Goal: Task Accomplishment & Management: Use online tool/utility

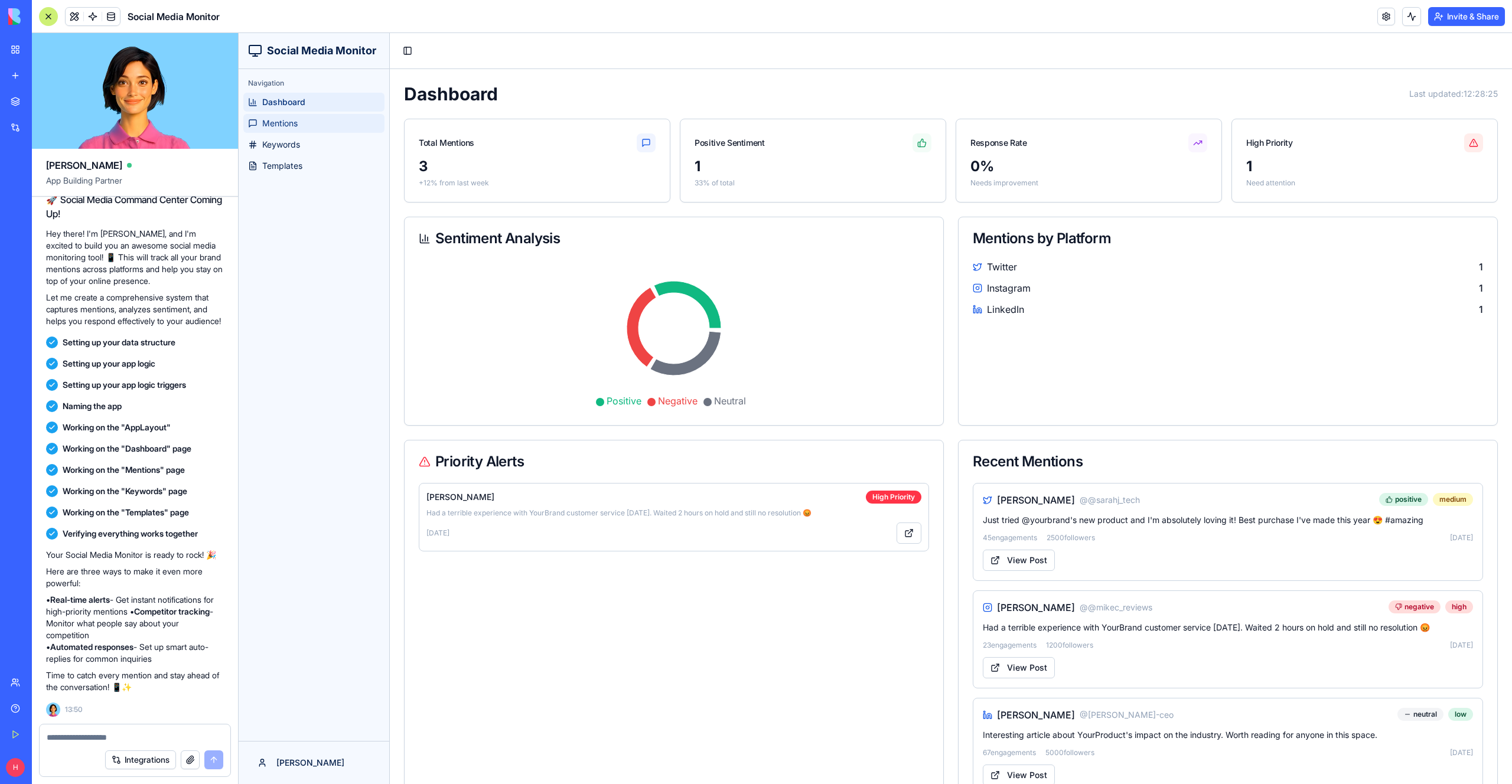
click at [296, 118] on span "Mentions" at bounding box center [280, 123] width 36 height 12
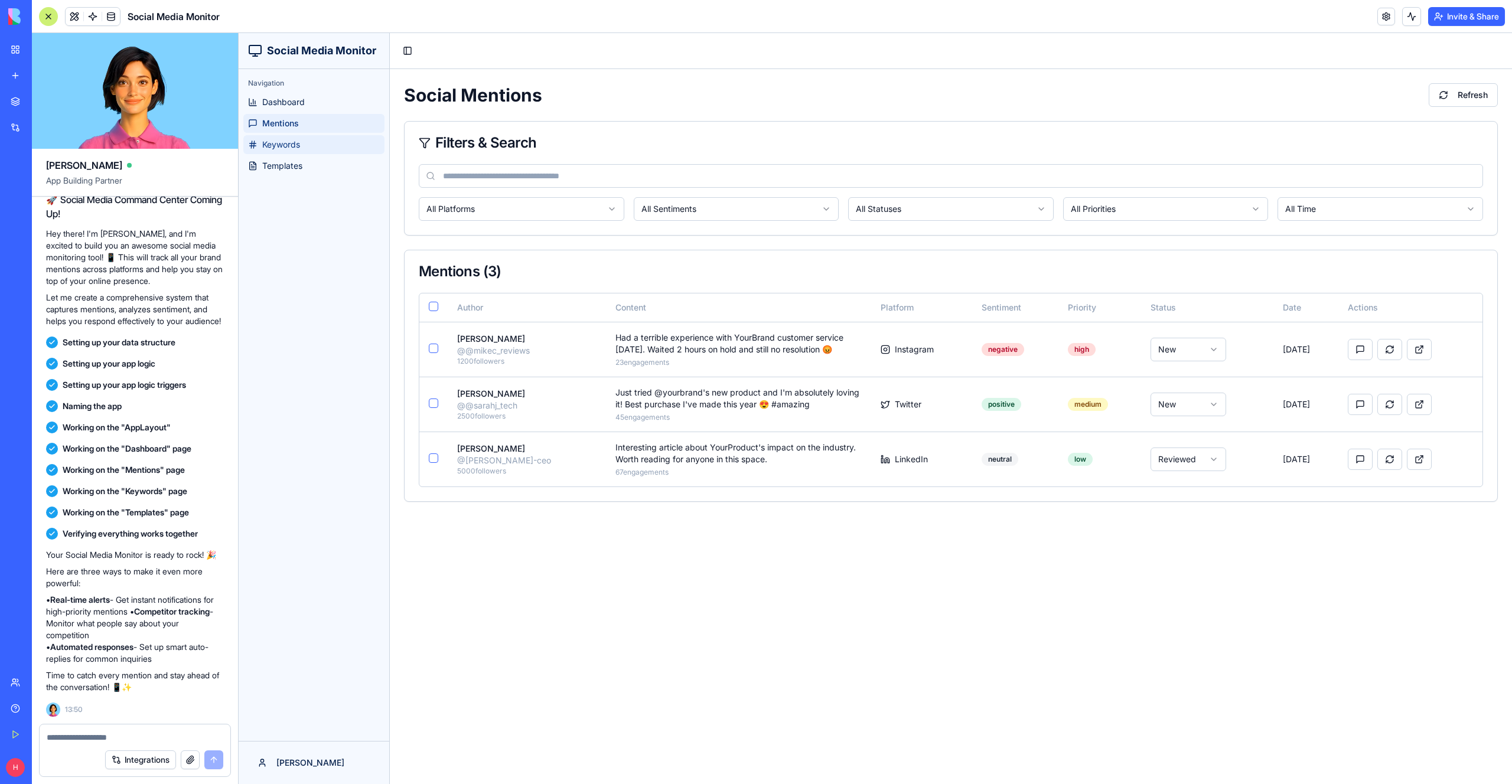
click at [302, 138] on link "Keywords" at bounding box center [314, 145] width 141 height 19
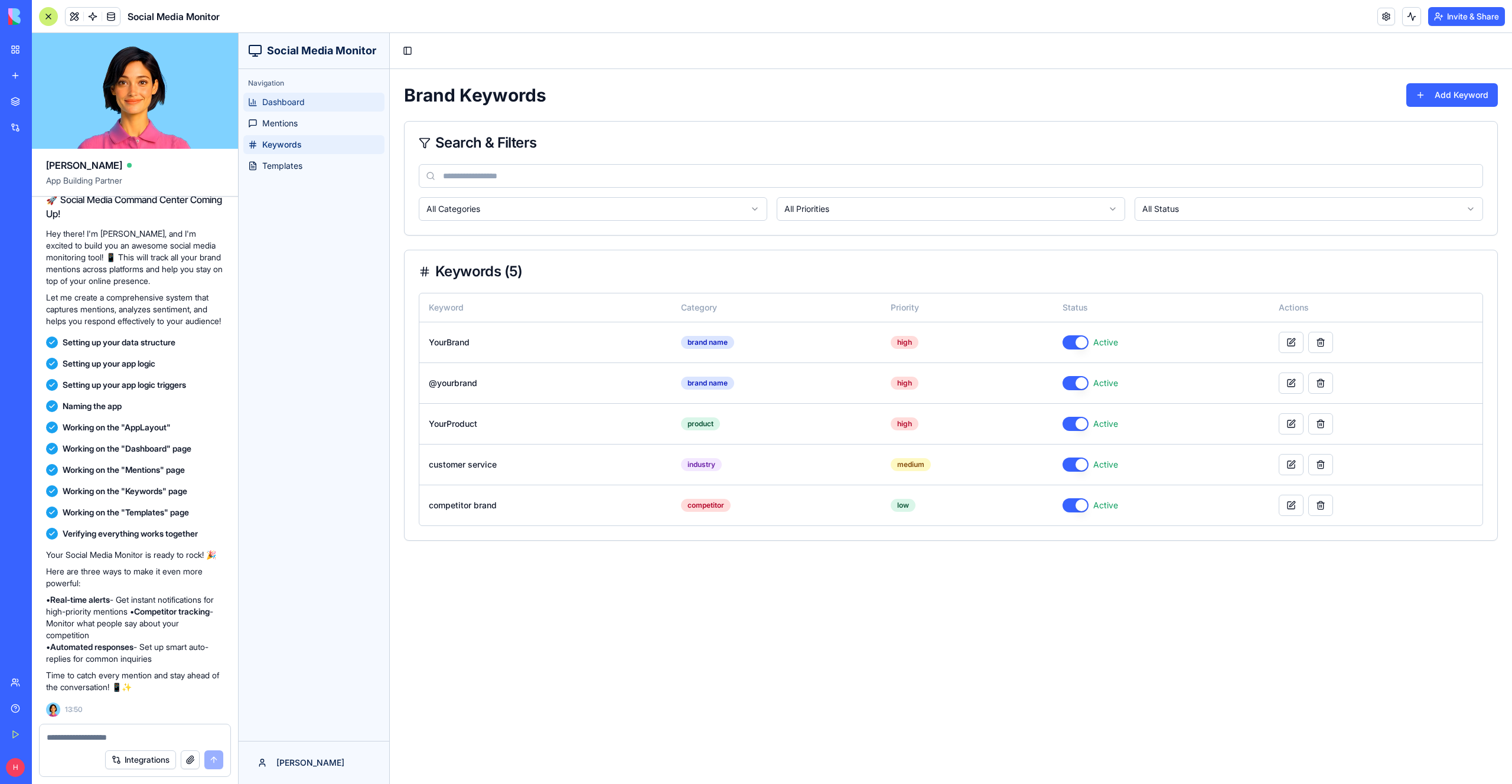
click at [311, 98] on link "Dashboard" at bounding box center [314, 102] width 141 height 19
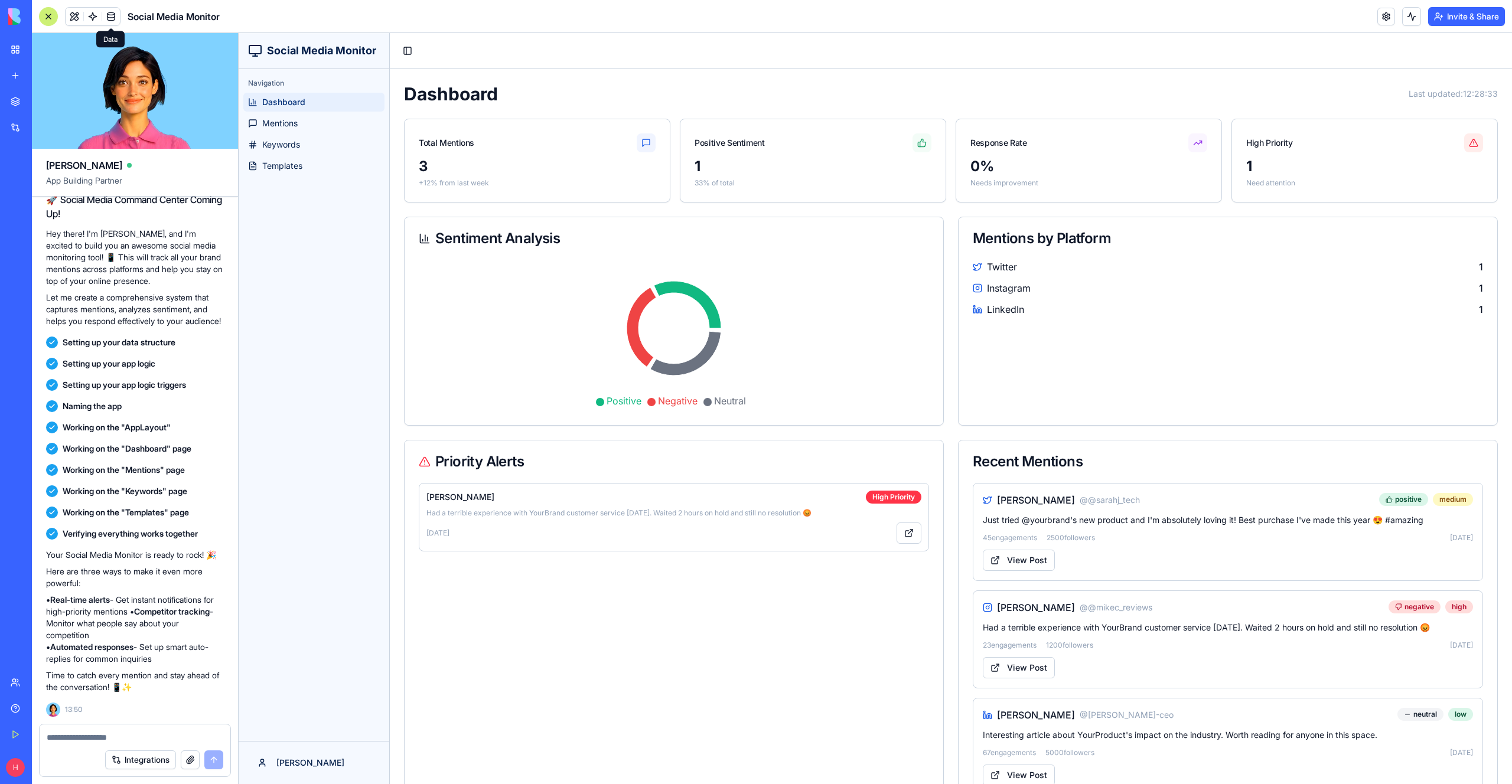
click at [112, 20] on link at bounding box center [111, 17] width 17 height 17
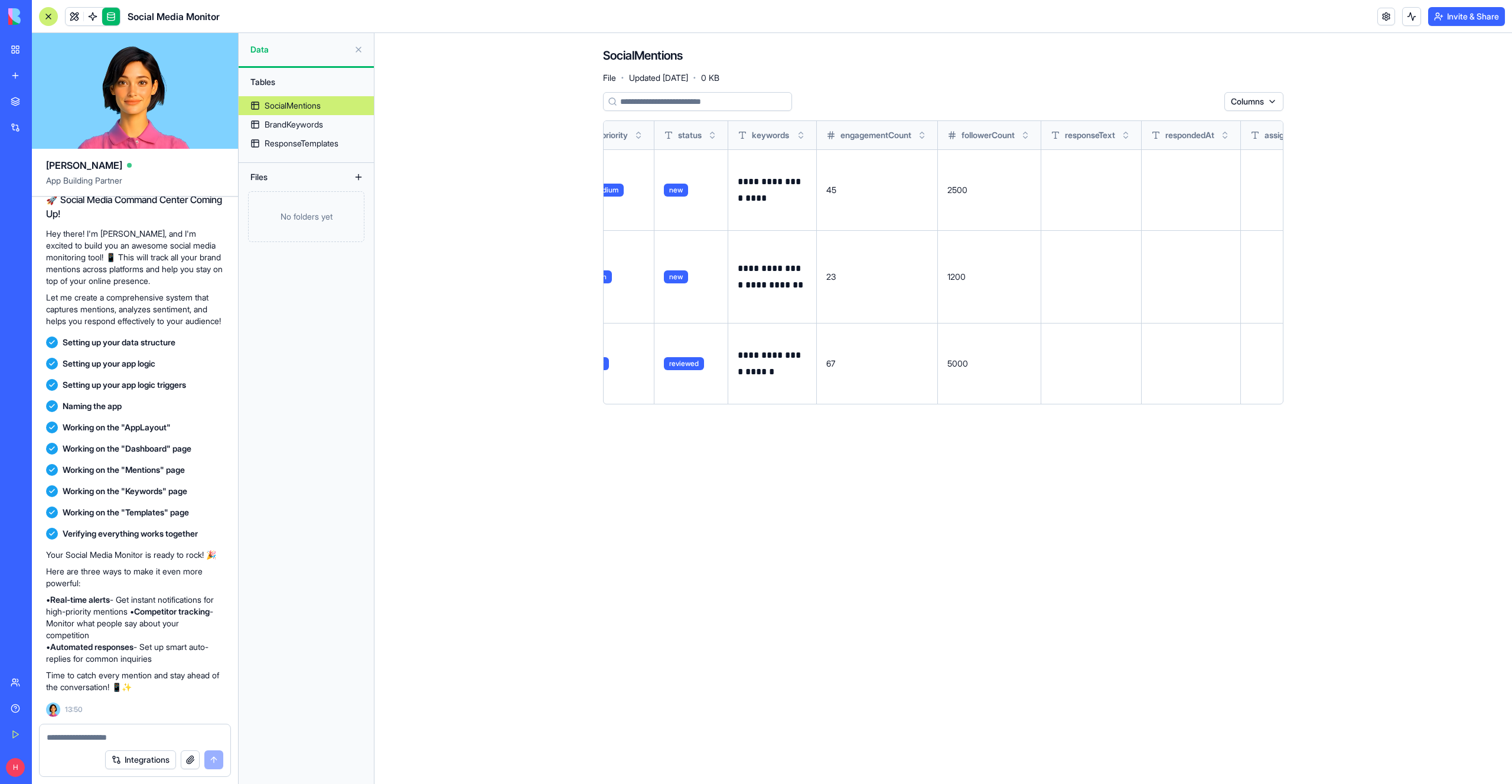
scroll to position [0, 764]
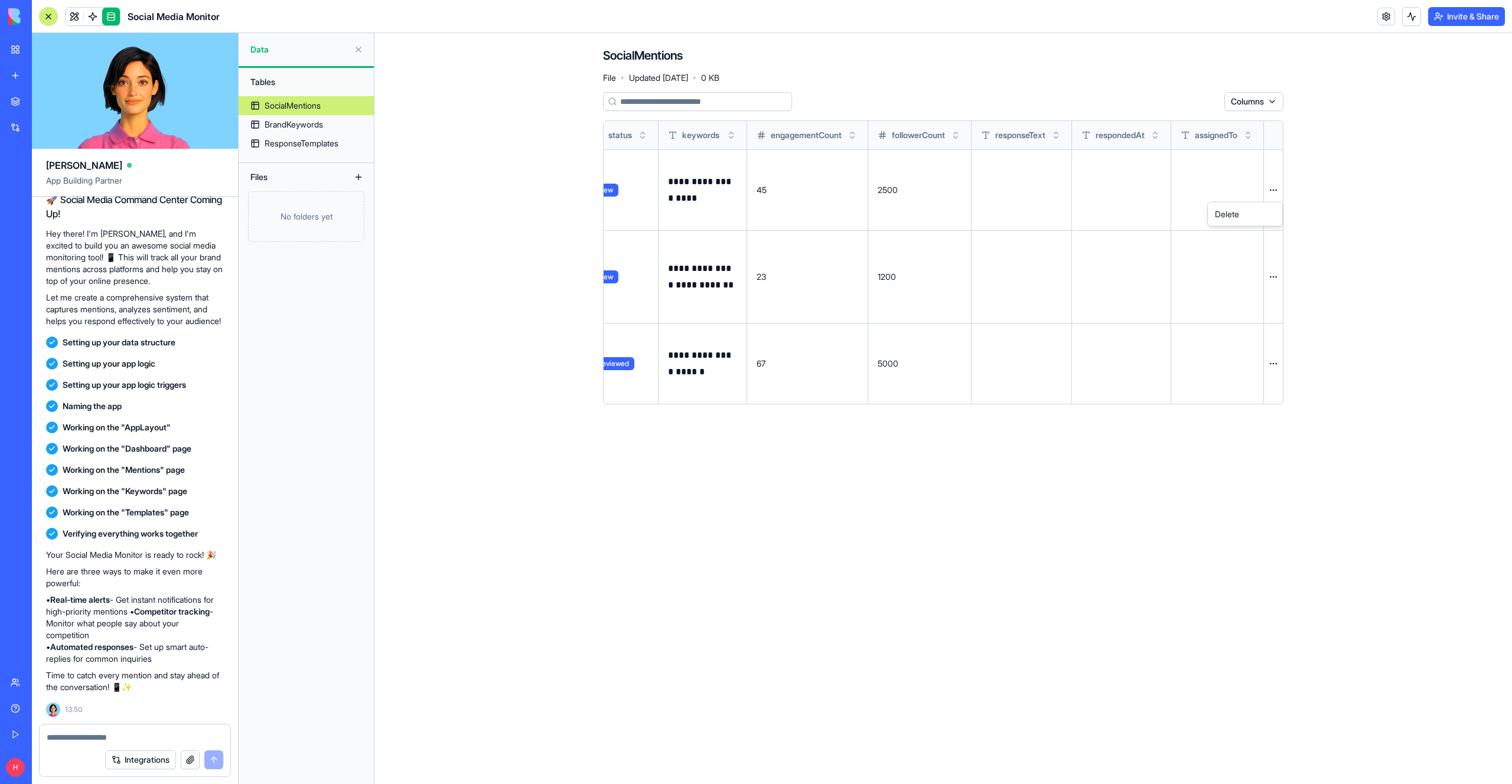
click at [1270, 194] on html "BETA My Workspace New app Marketplace Integrations Recent Giveaway Manager Soci…" at bounding box center [756, 392] width 1512 height 784
click at [1273, 187] on html "BETA My Workspace New app Marketplace Integrations Recent Giveaway Manager Soci…" at bounding box center [756, 392] width 1512 height 784
click at [294, 123] on div "BrandKeywords" at bounding box center [294, 124] width 59 height 12
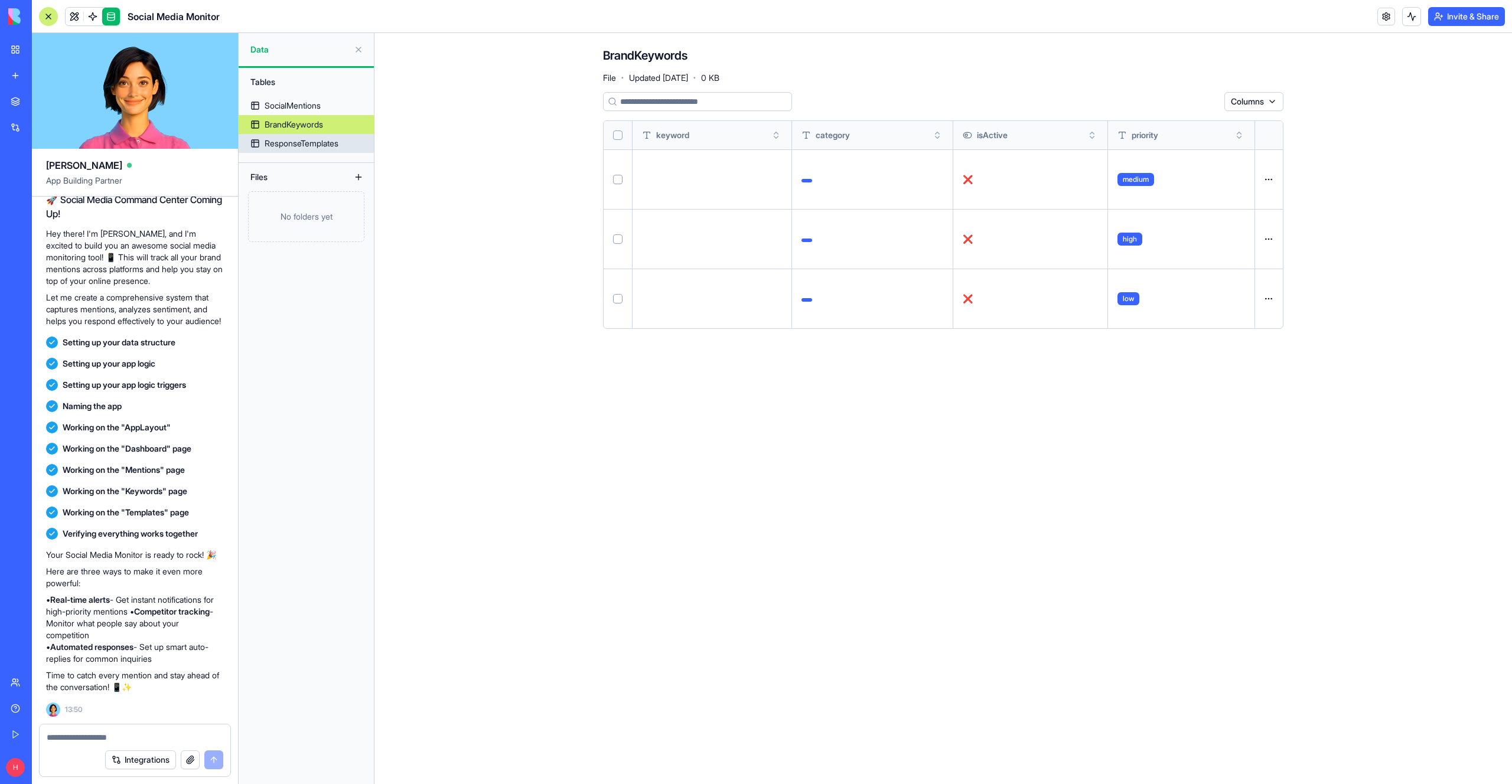
click at [286, 139] on div "ResponseTemplates" at bounding box center [301, 143] width 74 height 12
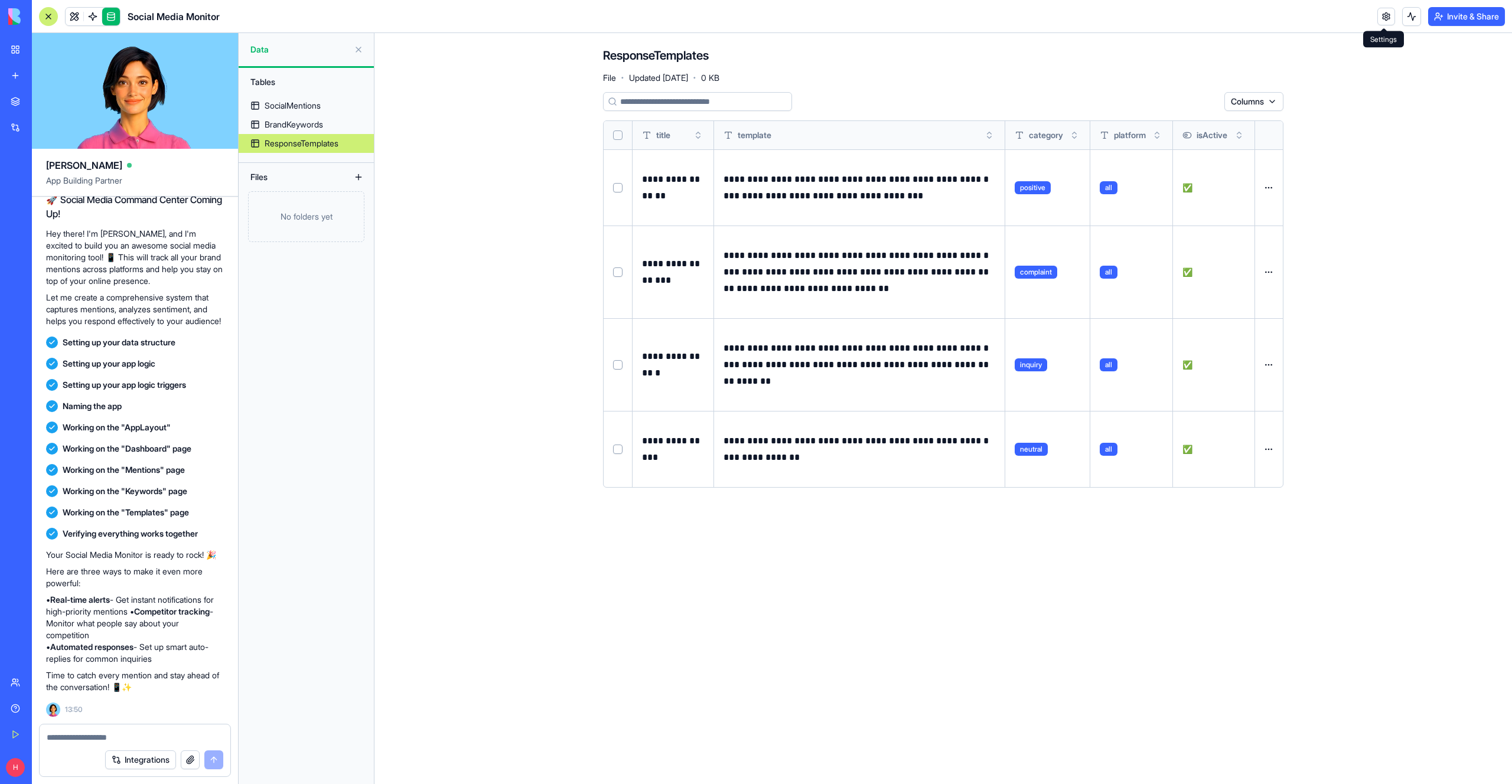
click at [1382, 20] on link at bounding box center [1386, 17] width 17 height 17
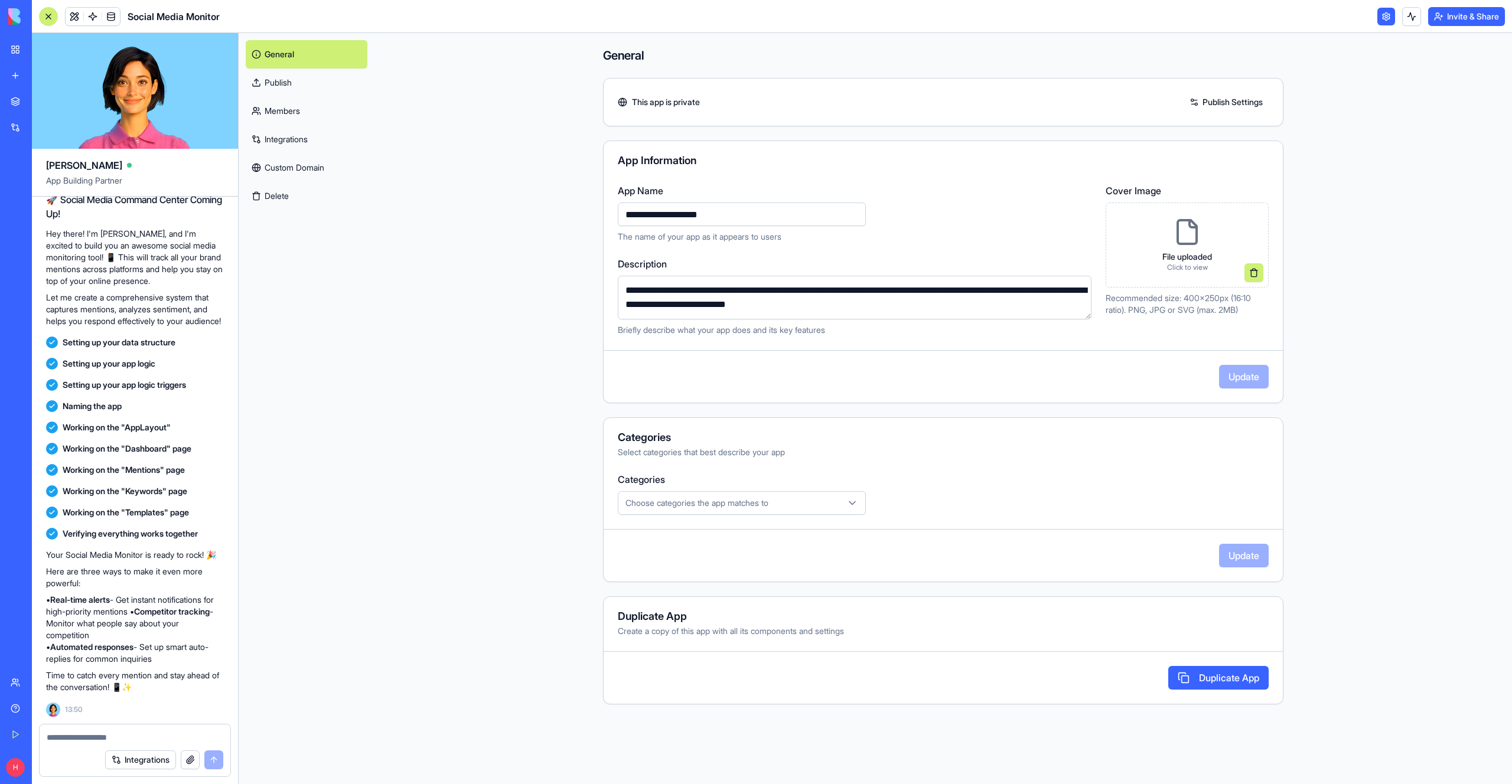
click at [1381, 20] on link at bounding box center [1386, 17] width 17 height 17
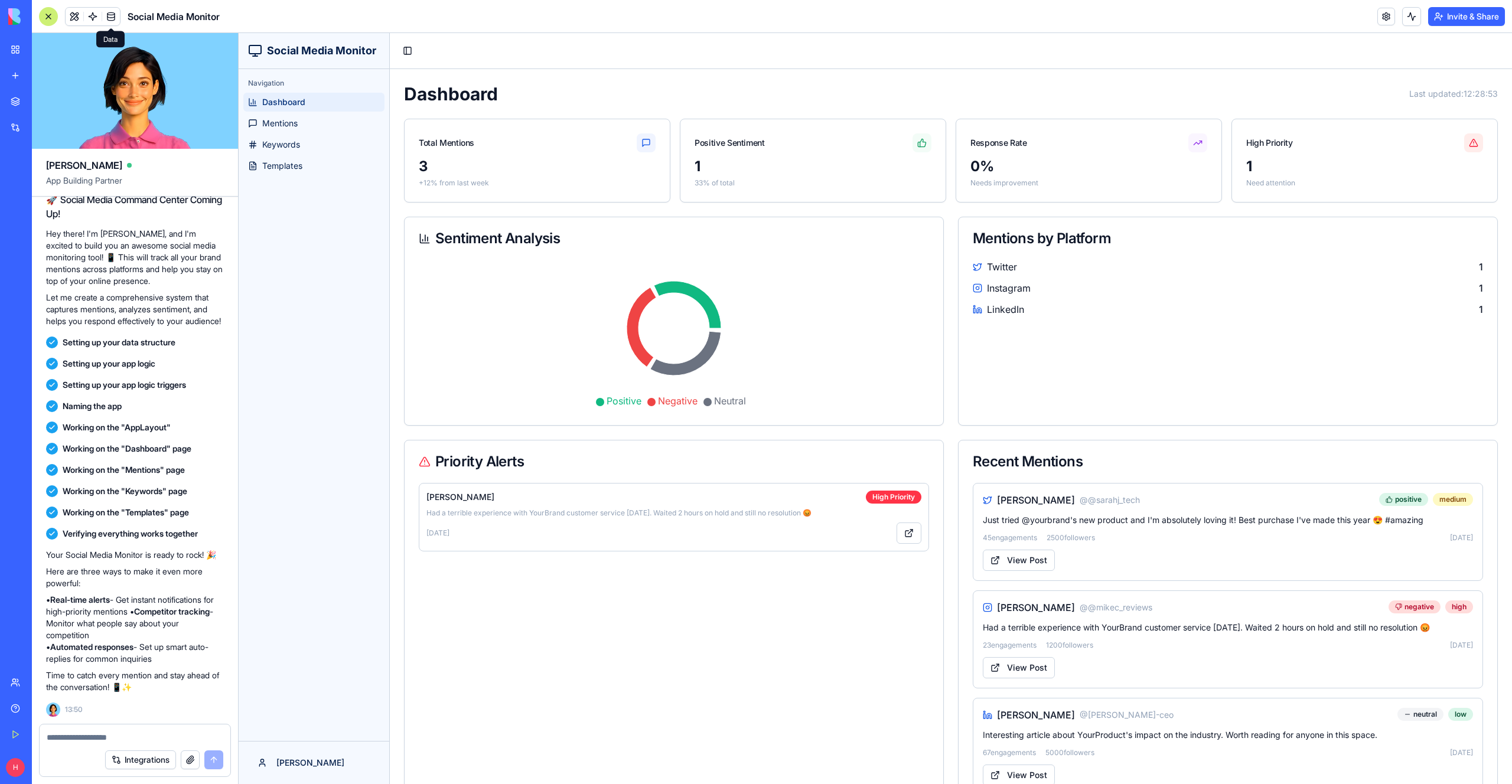
click at [118, 13] on link at bounding box center [111, 17] width 17 height 17
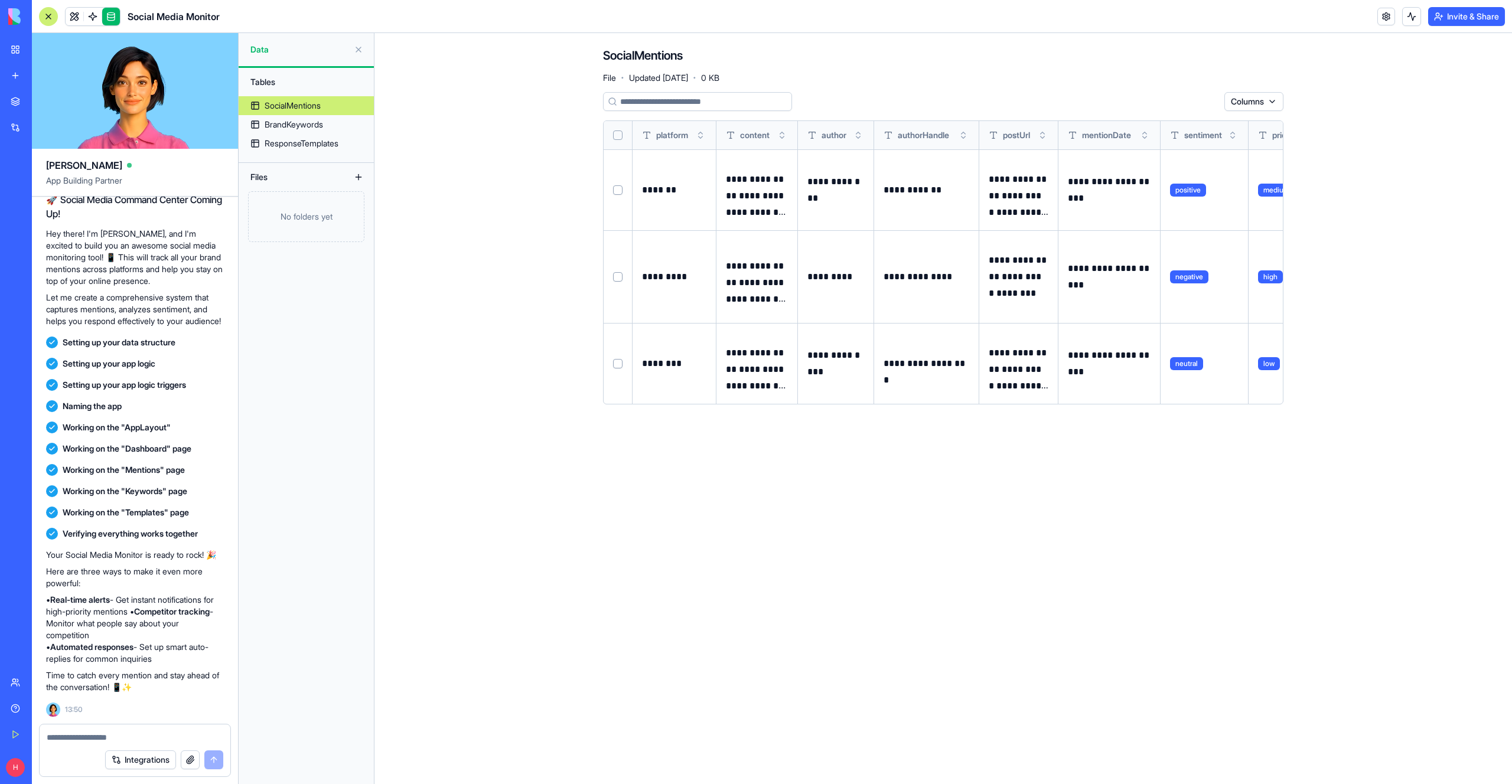
click at [0, 0] on button at bounding box center [0, 0] width 0 height 0
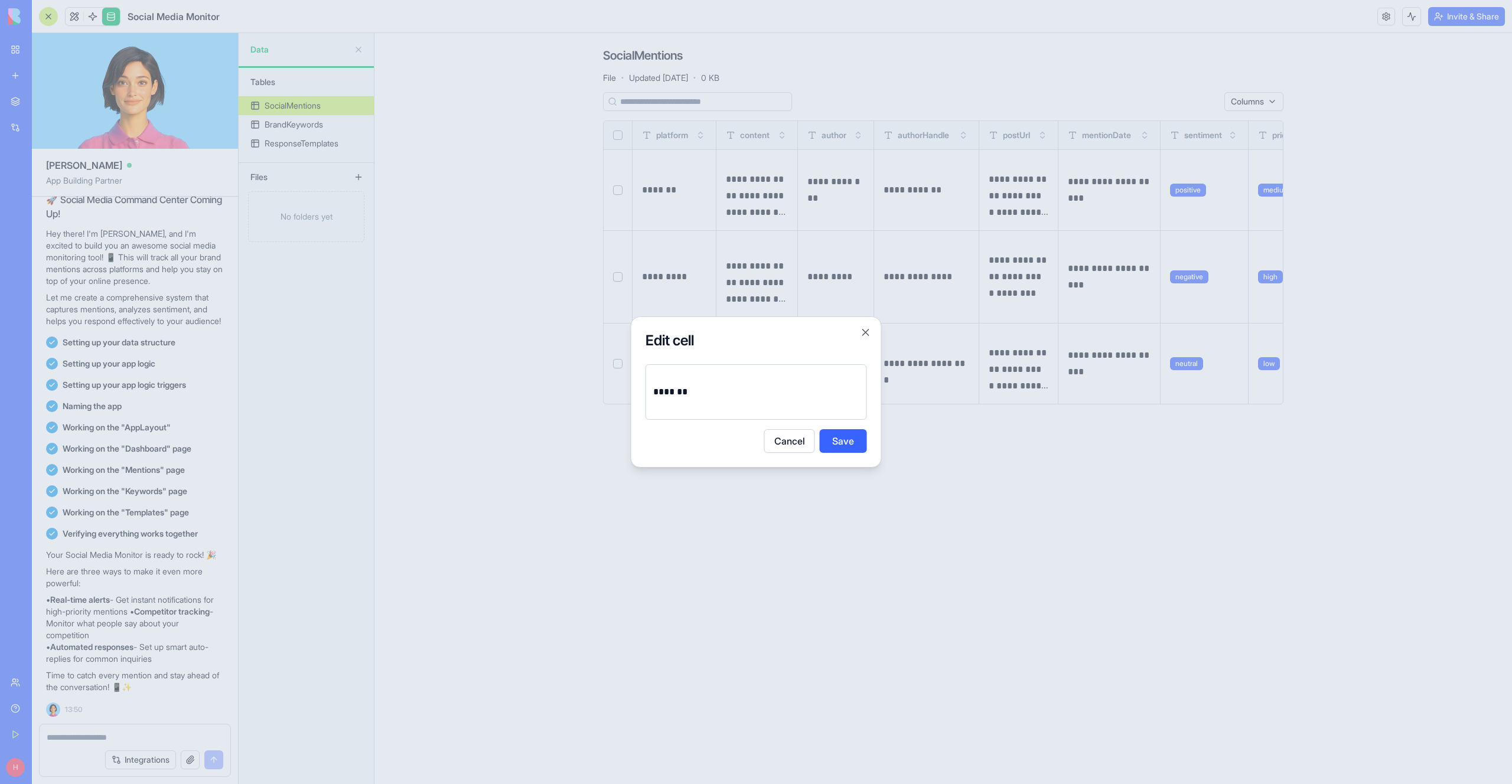
click at [699, 164] on div at bounding box center [756, 392] width 1512 height 784
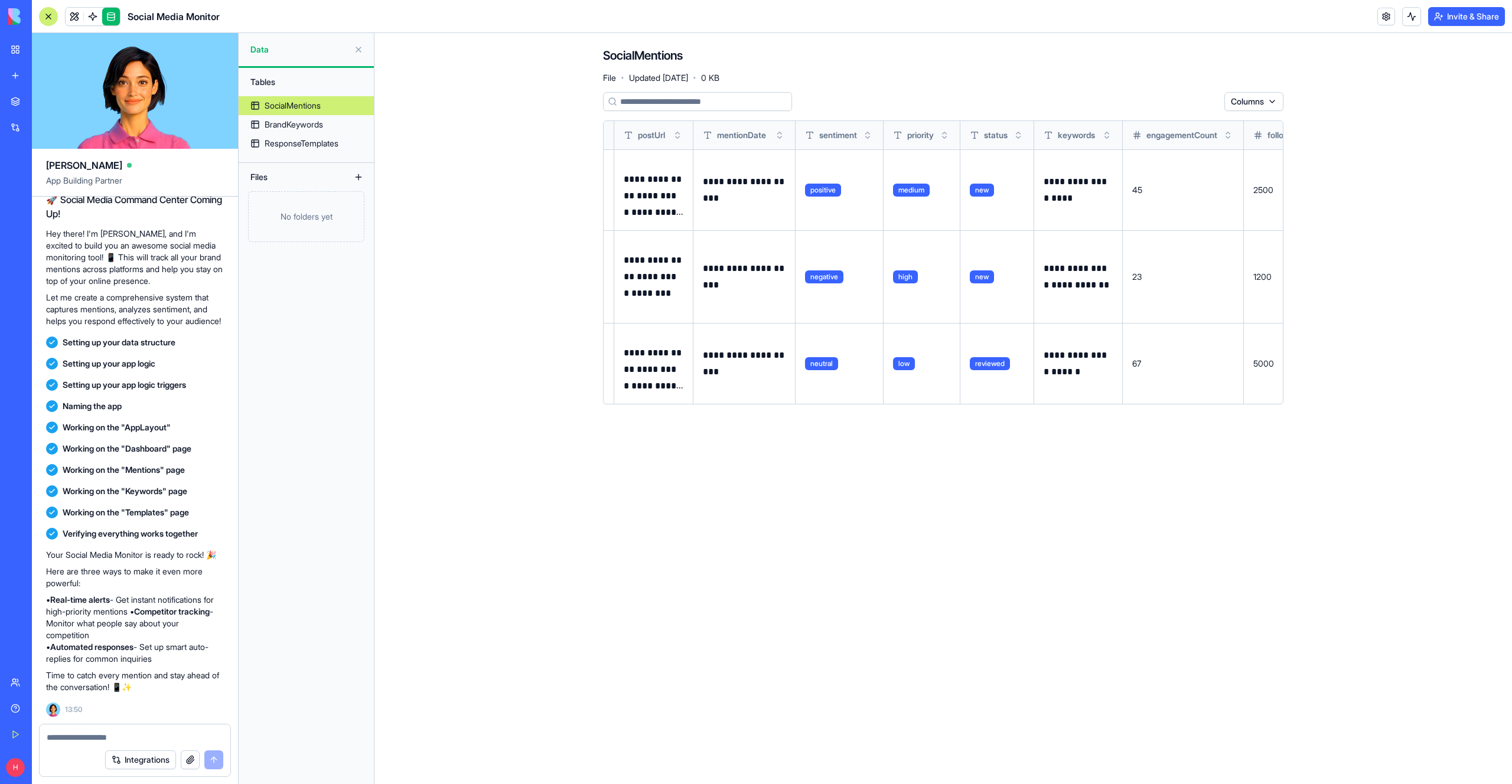
scroll to position [0, 764]
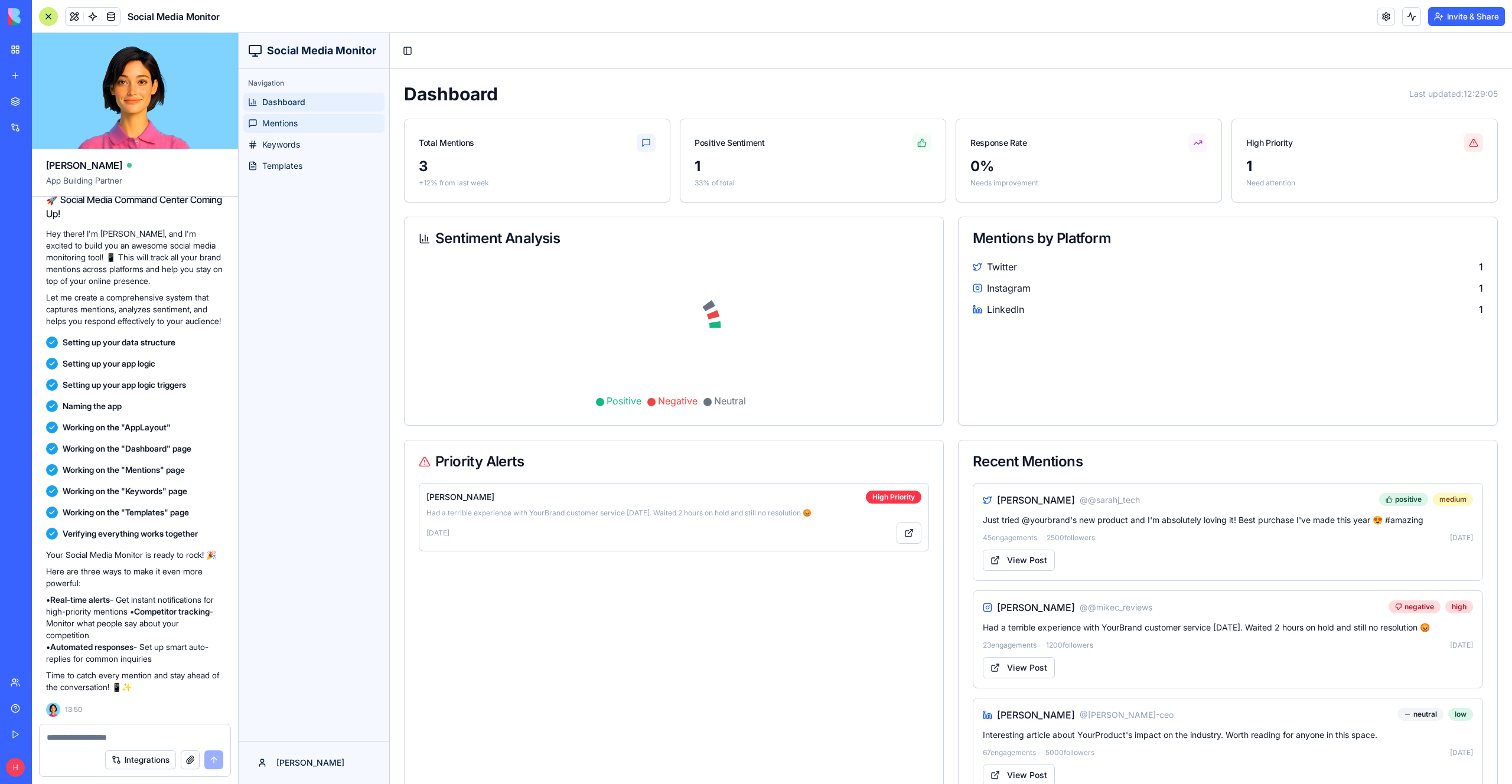
click at [288, 128] on span "Mentions" at bounding box center [280, 123] width 36 height 12
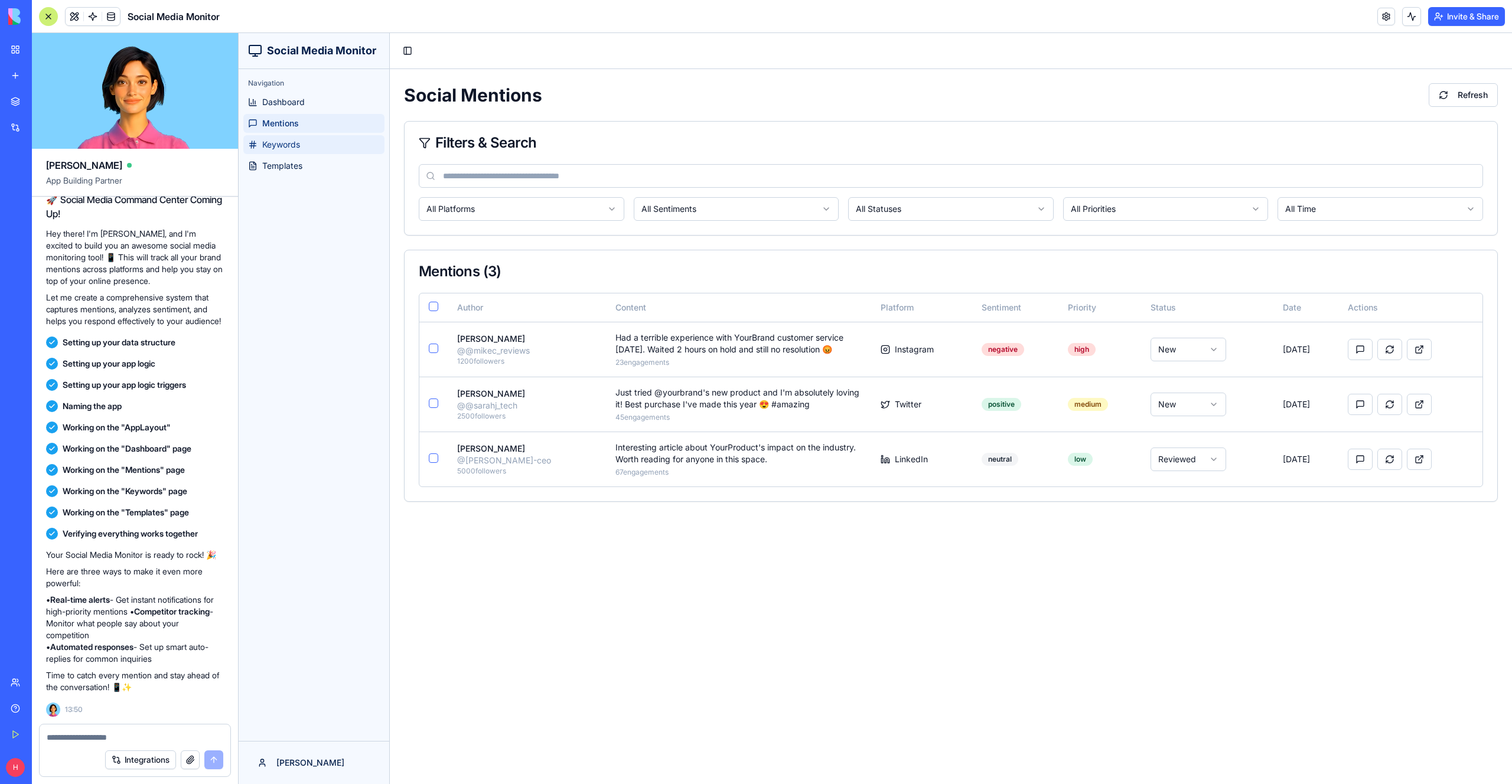
click at [284, 144] on span "Keywords" at bounding box center [281, 145] width 38 height 12
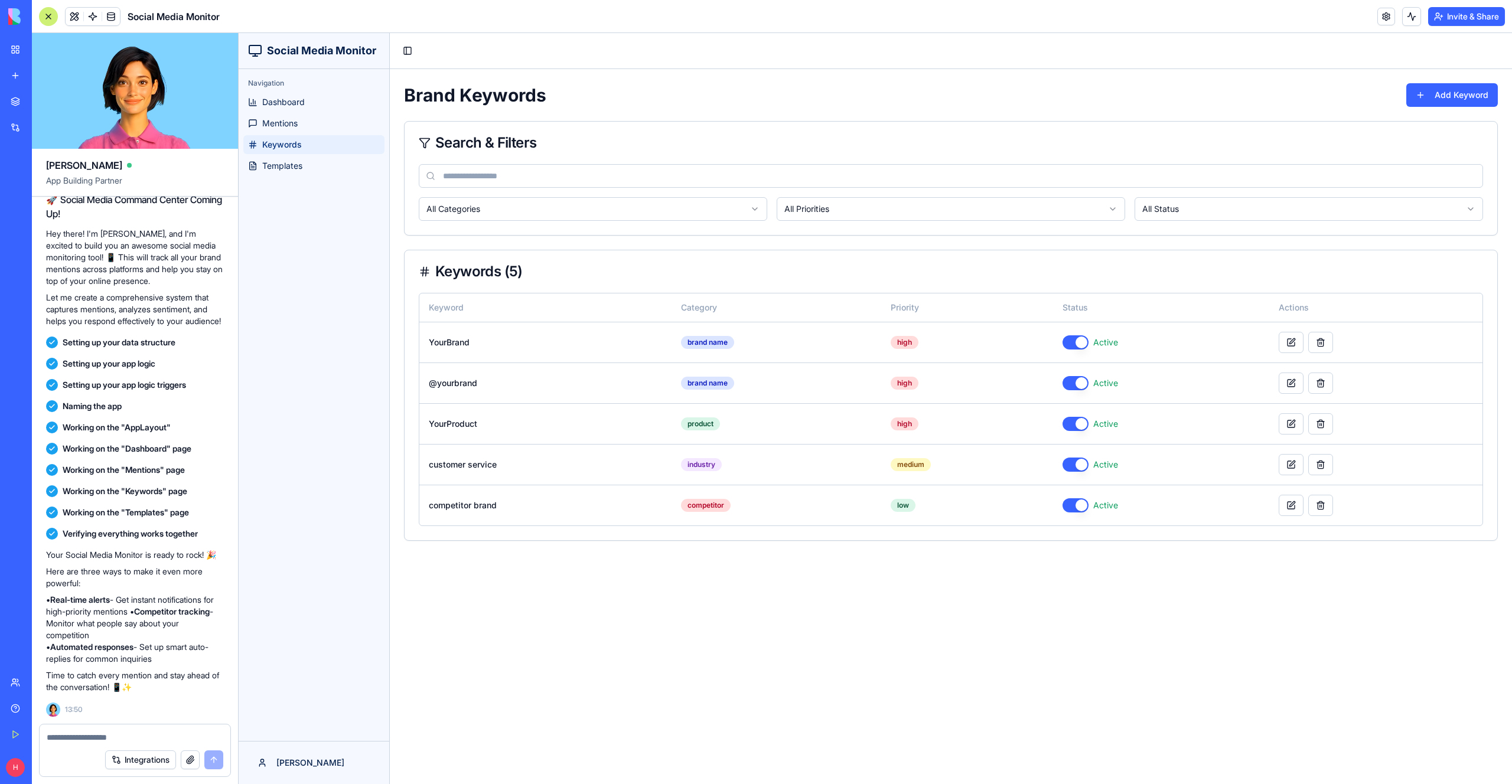
click at [296, 79] on div "Navigation" at bounding box center [314, 83] width 141 height 19
click at [294, 97] on span "Dashboard" at bounding box center [284, 102] width 43 height 12
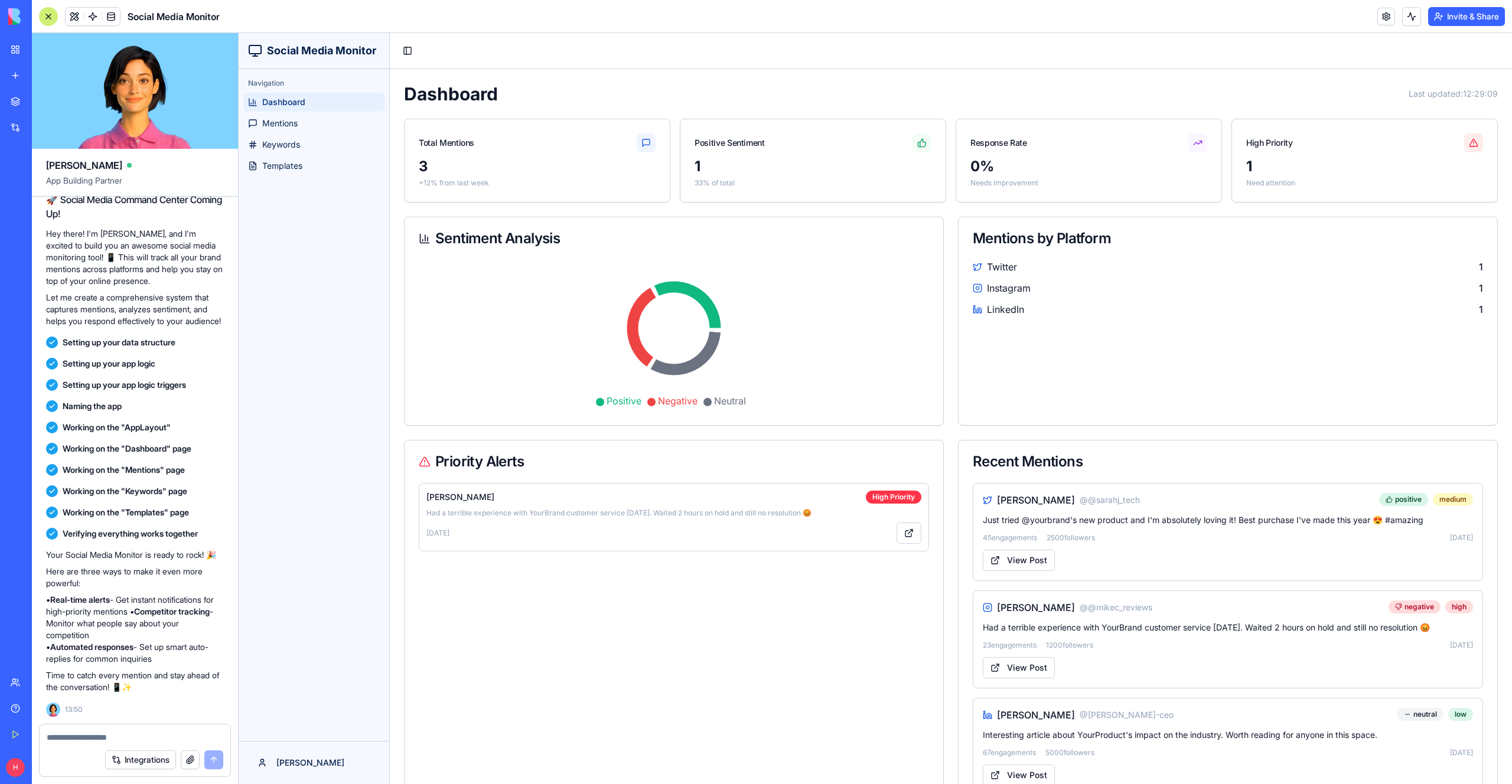
scroll to position [41, 0]
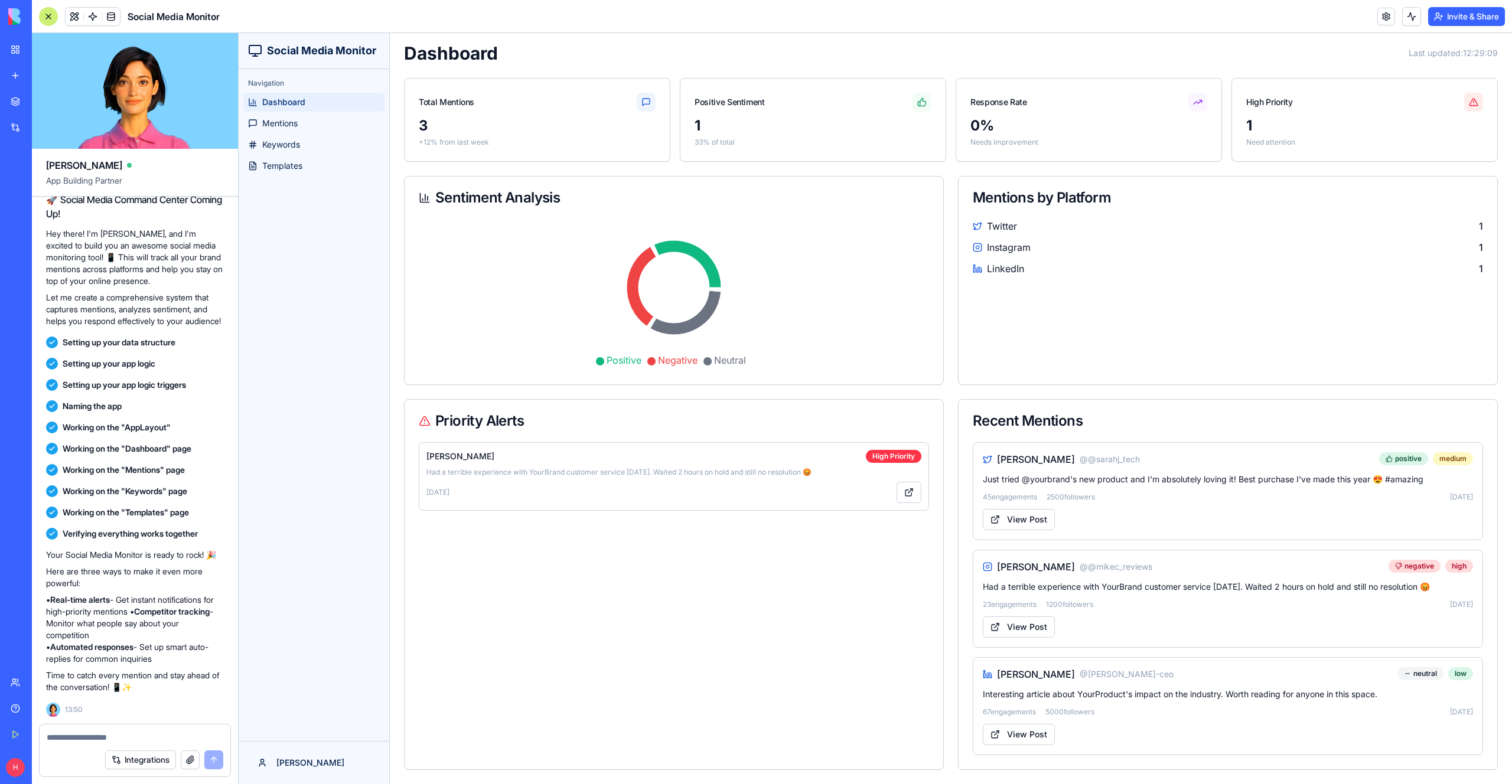
click at [128, 740] on textarea at bounding box center [135, 737] width 176 height 12
type textarea "*"
type textarea "**********"
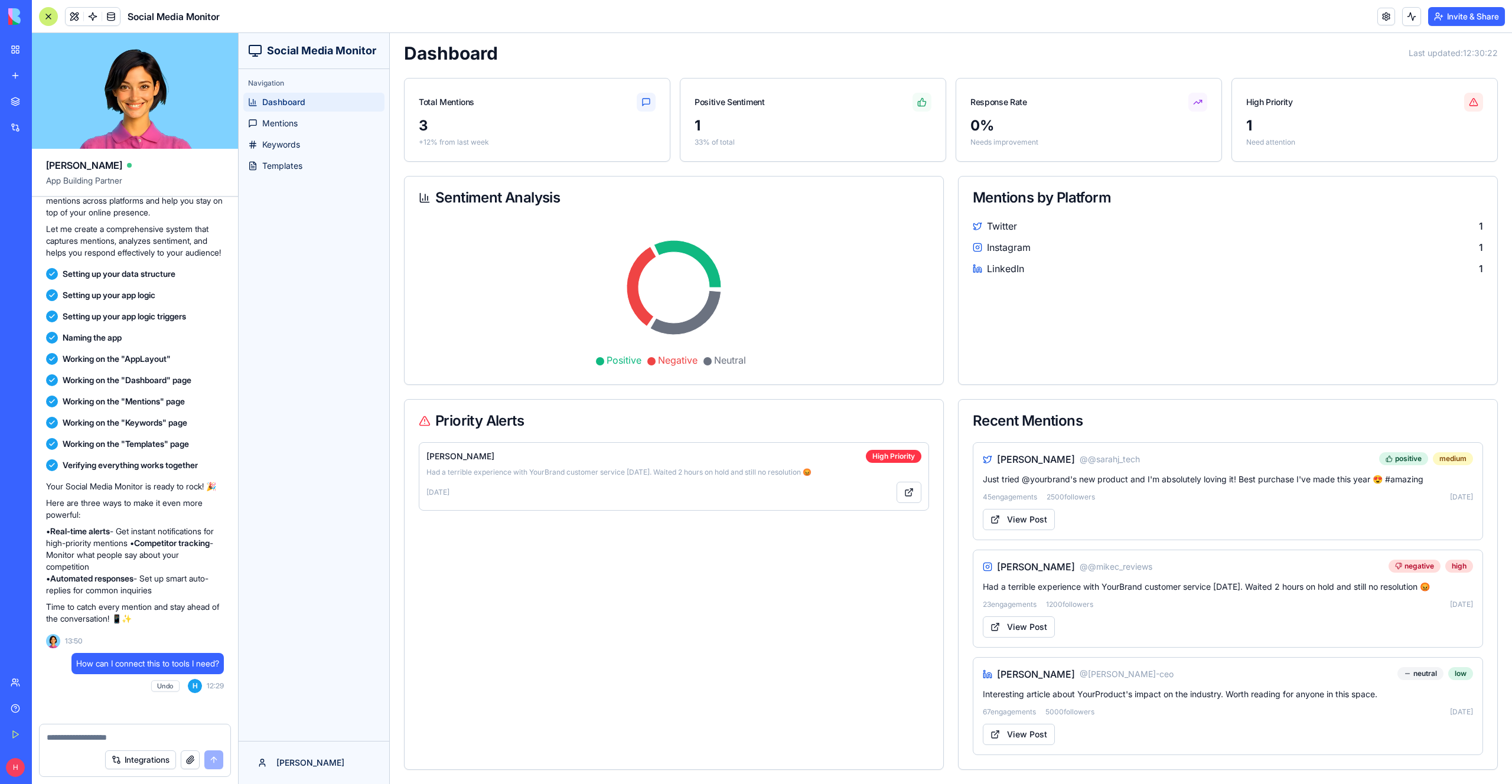
scroll to position [528, 0]
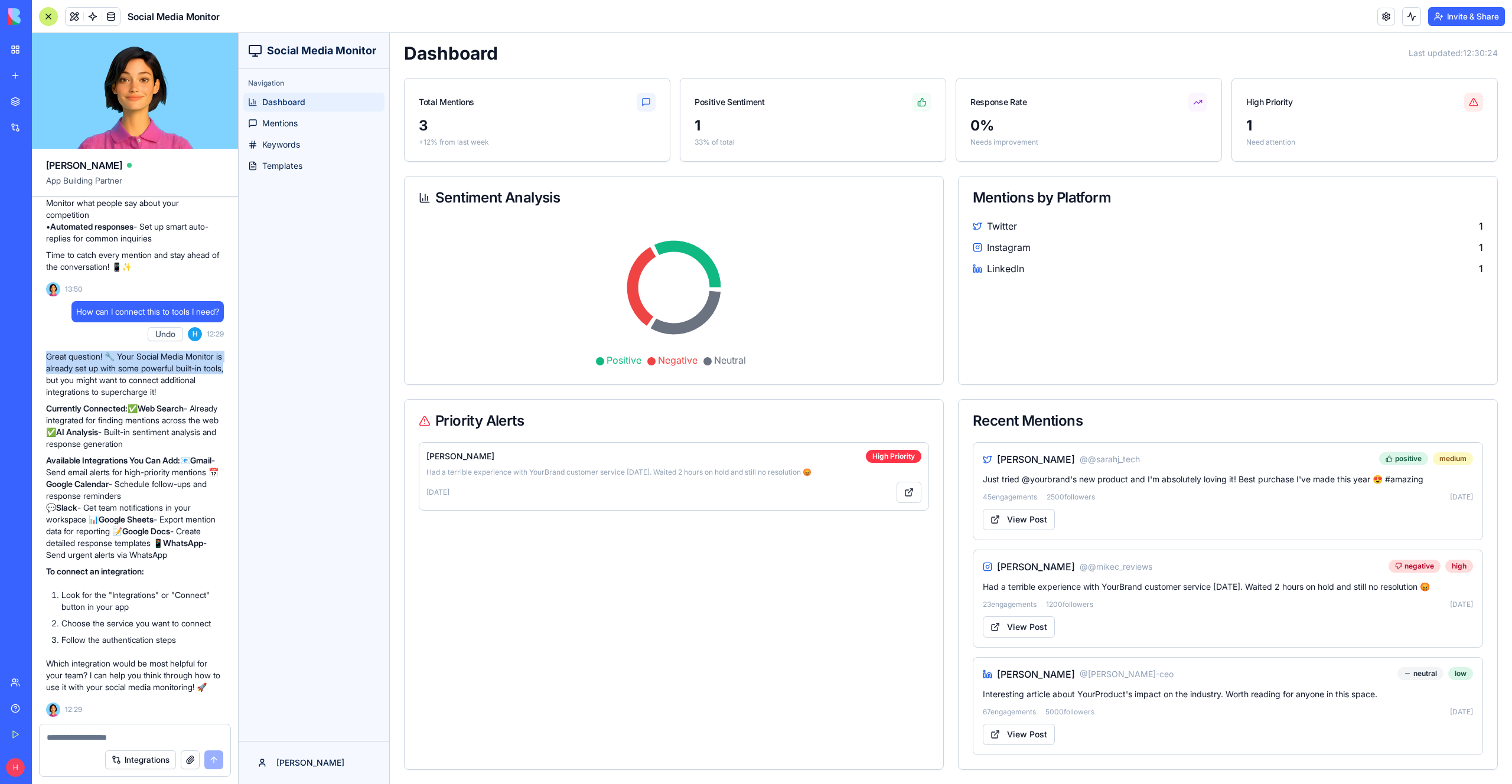
drag, startPoint x: 91, startPoint y: 350, endPoint x: 67, endPoint y: 376, distance: 35.4
click at [66, 373] on div "Great question! 🔧 Your Social Media Monitor is already set up with some powerfu…" at bounding box center [135, 522] width 178 height 352
click at [89, 379] on p "Great question! 🔧 Your Social Media Monitor is already set up with some powerfu…" at bounding box center [135, 373] width 178 height 47
click at [72, 417] on p "Currently Connected: ✅ Web Search - Already integrated for finding mentions acr…" at bounding box center [135, 426] width 178 height 47
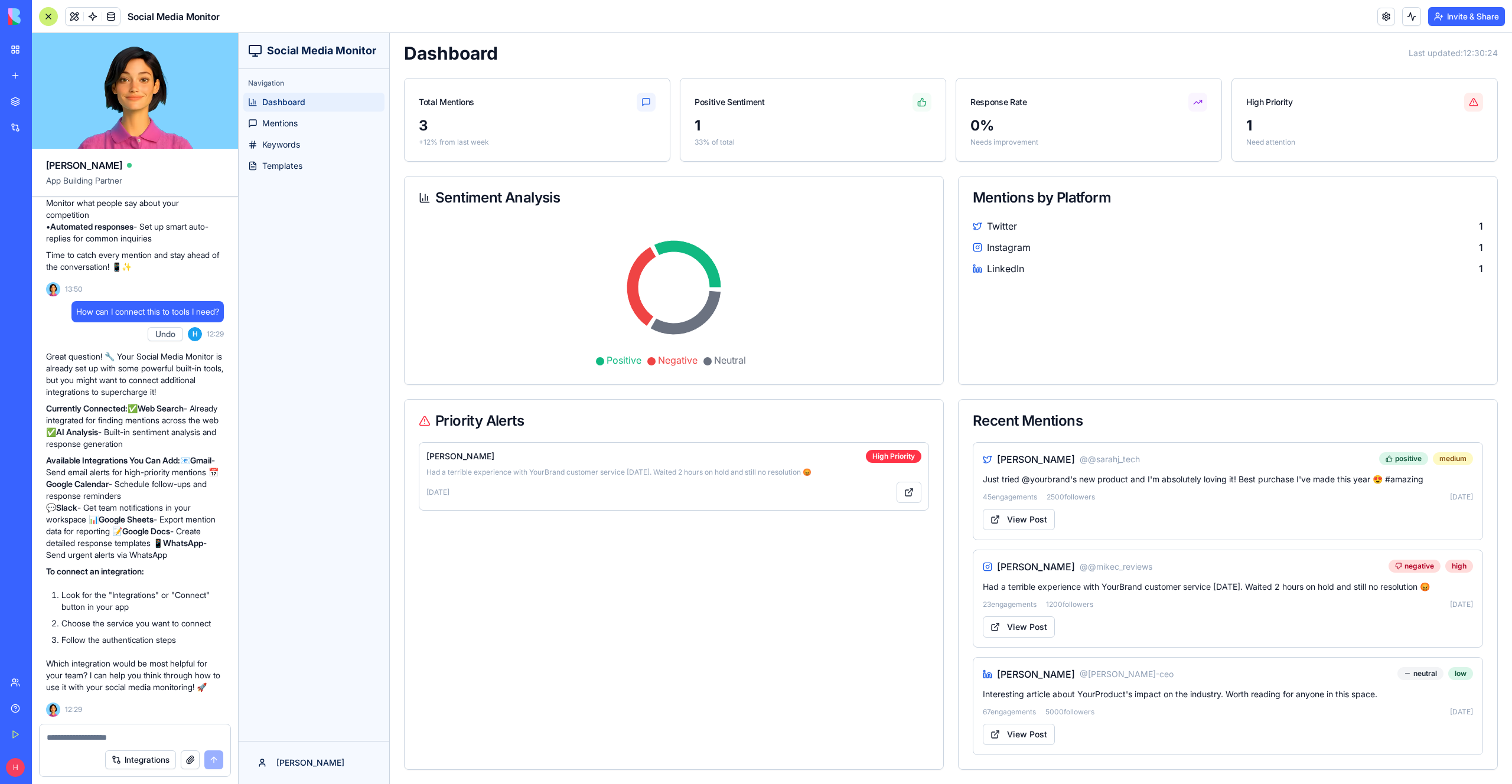
click at [33, 130] on div "Integrations" at bounding box center [36, 127] width 15 height 12
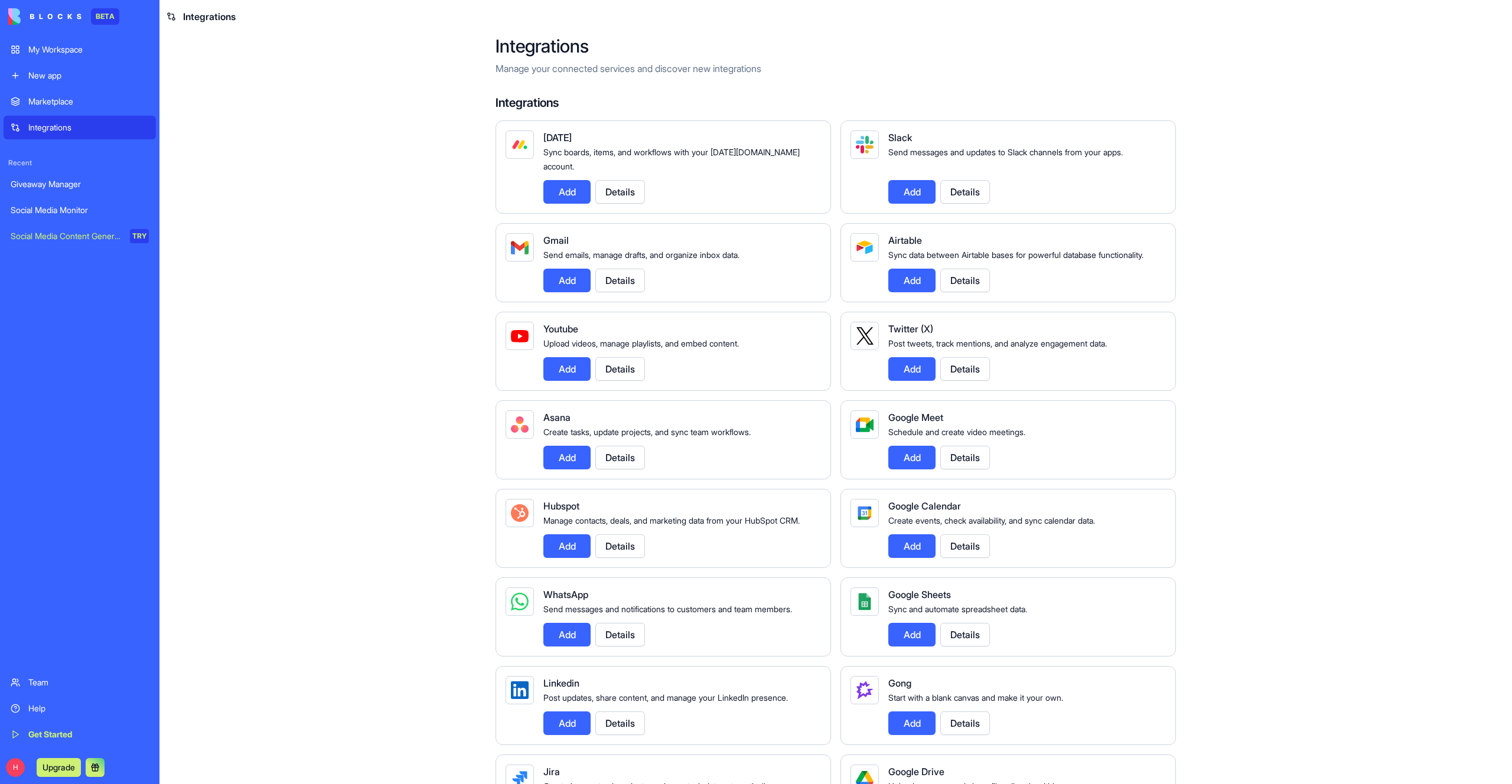
click at [424, 217] on main "Integrations Manage your connected services and discover new integrations Integ…" at bounding box center [836, 408] width 1352 height 751
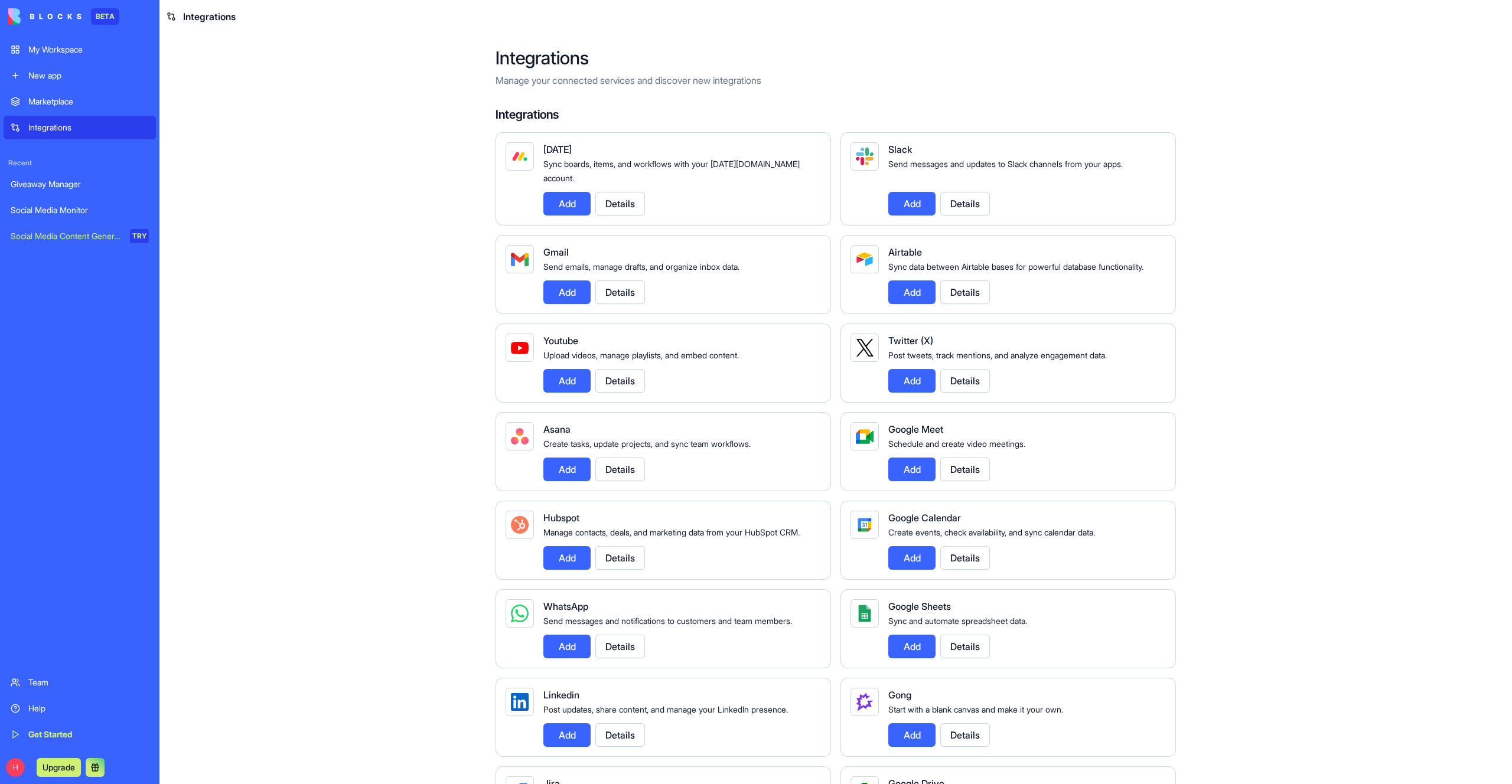
scroll to position [777, 0]
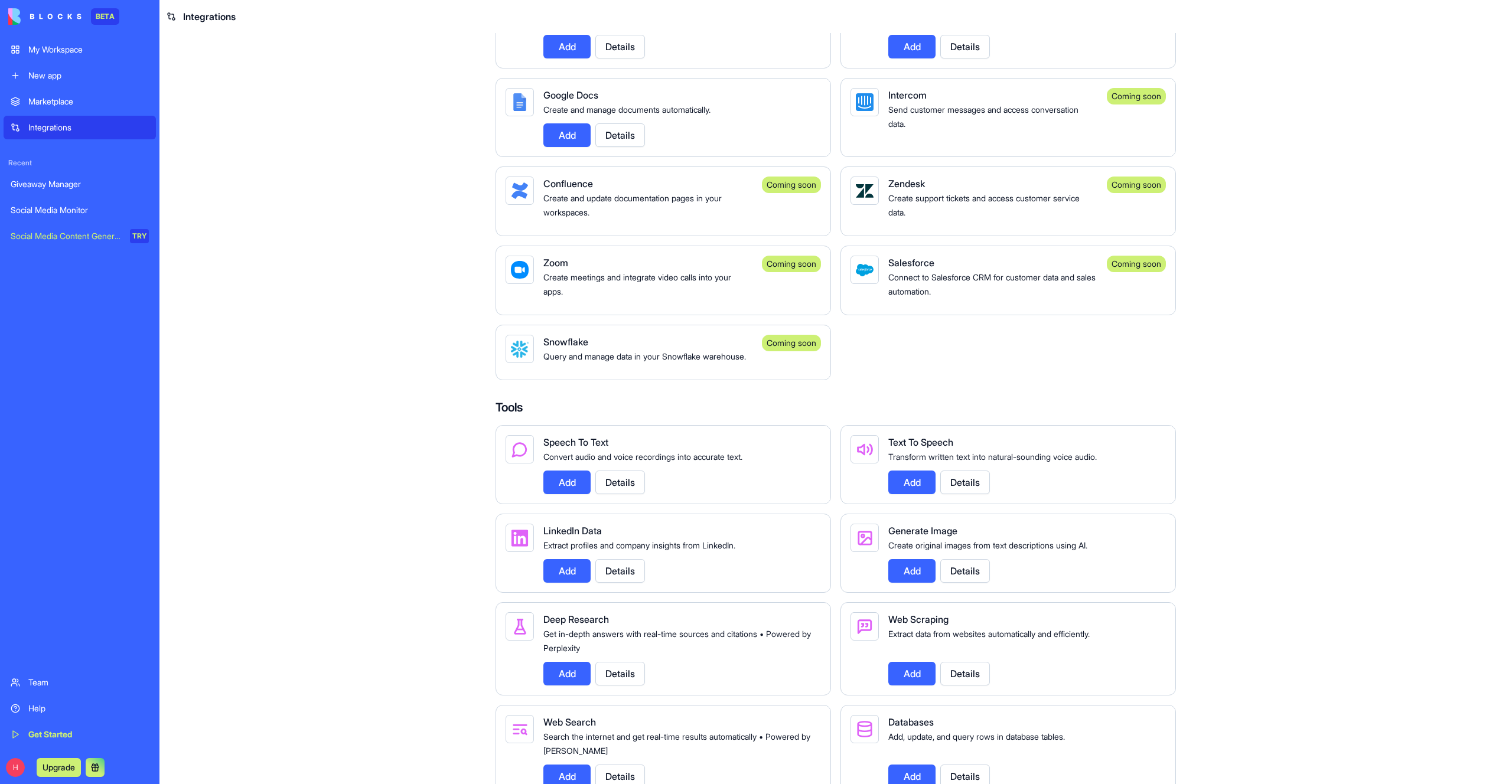
click at [880, 284] on div "Salesforce Connect to Salesforce CRM for customer data and sales automation. Co…" at bounding box center [1008, 280] width 335 height 70
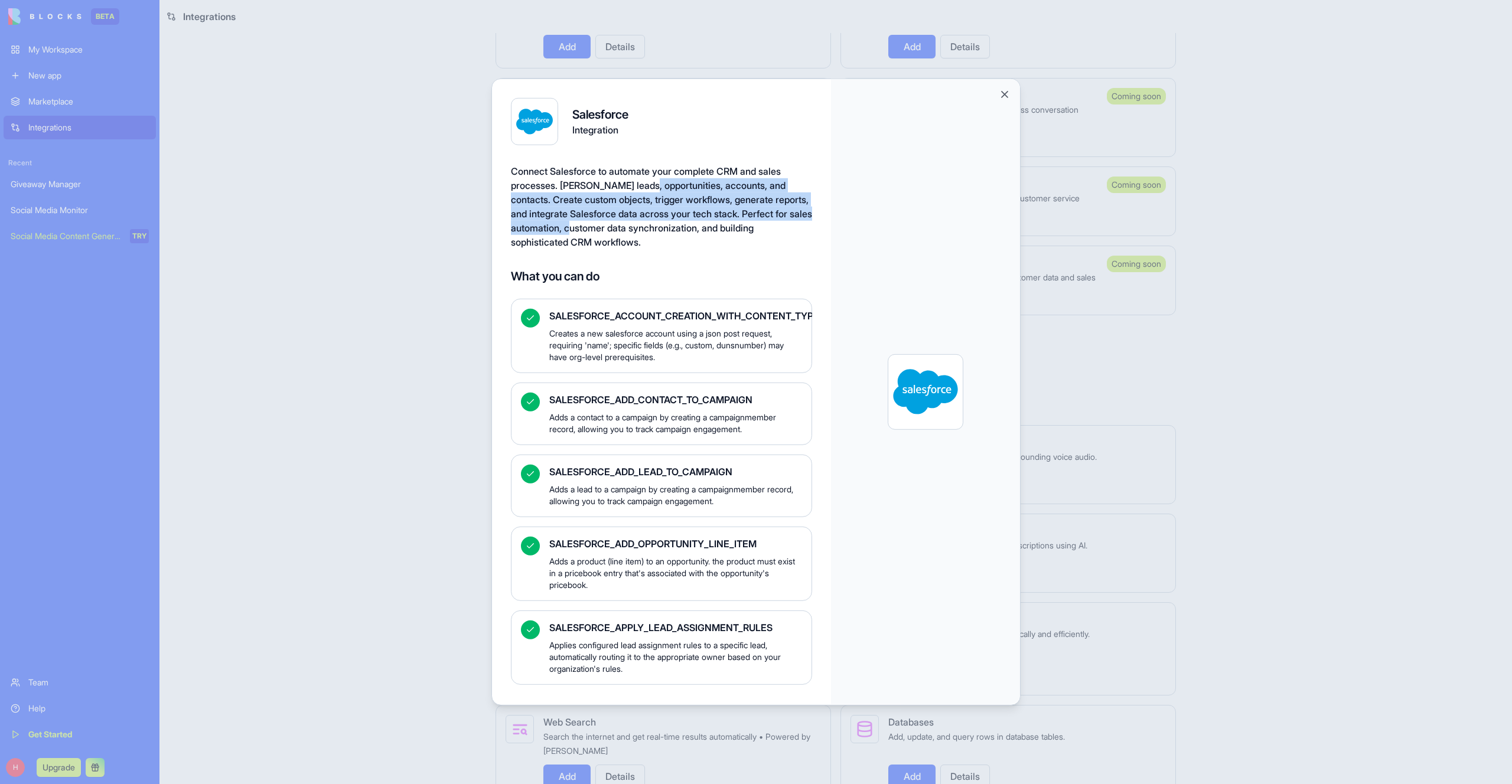
drag, startPoint x: 658, startPoint y: 178, endPoint x: 611, endPoint y: 233, distance: 72.3
click at [611, 233] on div "Connect Salesforce to automate your complete CRM and sales processes. [PERSON_N…" at bounding box center [661, 207] width 301 height 85
click at [611, 233] on span "Connect Salesforce to automate your complete CRM and sales processes. [PERSON_N…" at bounding box center [661, 207] width 301 height 83
drag, startPoint x: 611, startPoint y: 233, endPoint x: 604, endPoint y: 176, distance: 57.4
click at [604, 176] on span "Connect Salesforce to automate your complete CRM and sales processes. [PERSON_N…" at bounding box center [661, 207] width 301 height 83
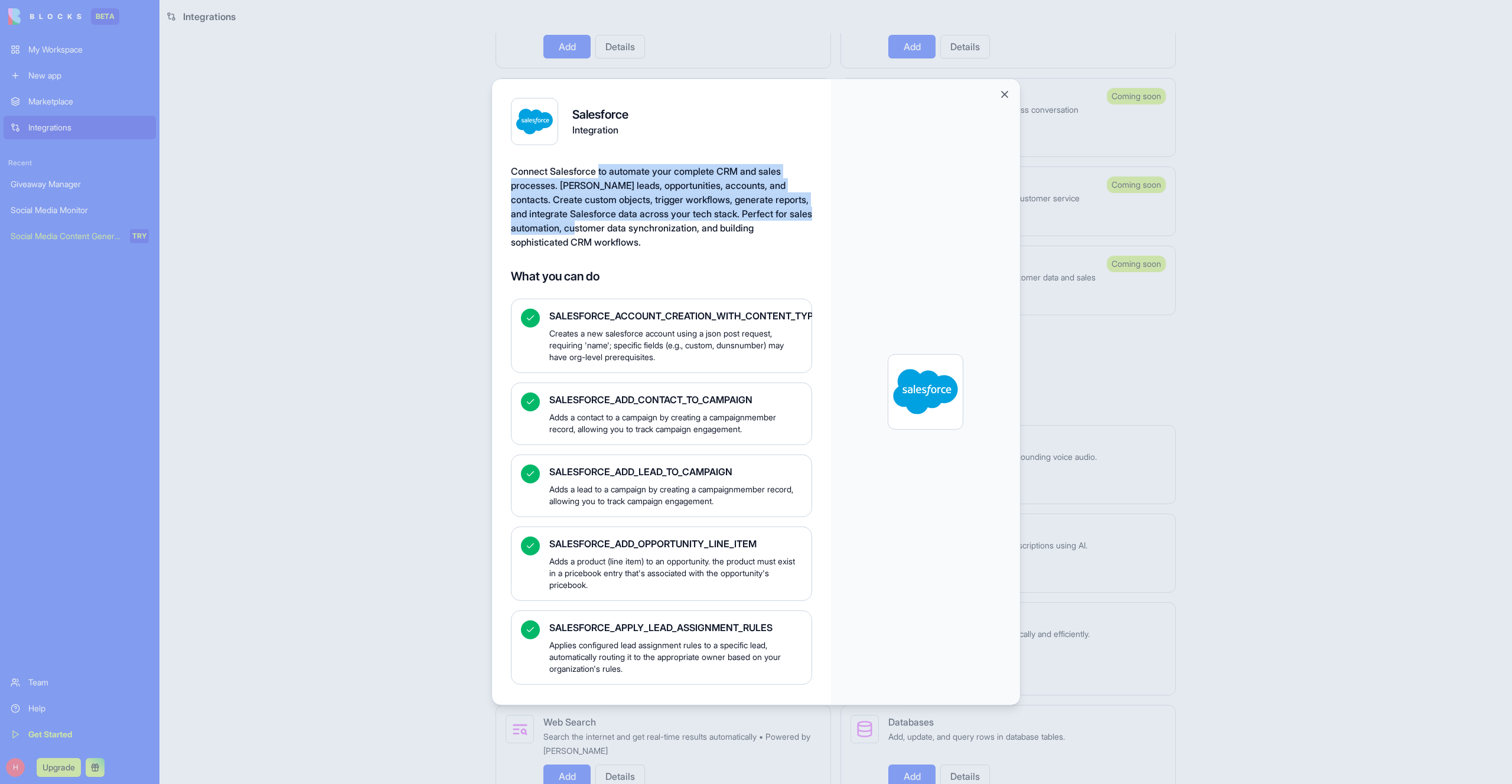
click at [604, 176] on span "Connect Salesforce to automate your complete CRM and sales processes. [PERSON_N…" at bounding box center [661, 207] width 301 height 83
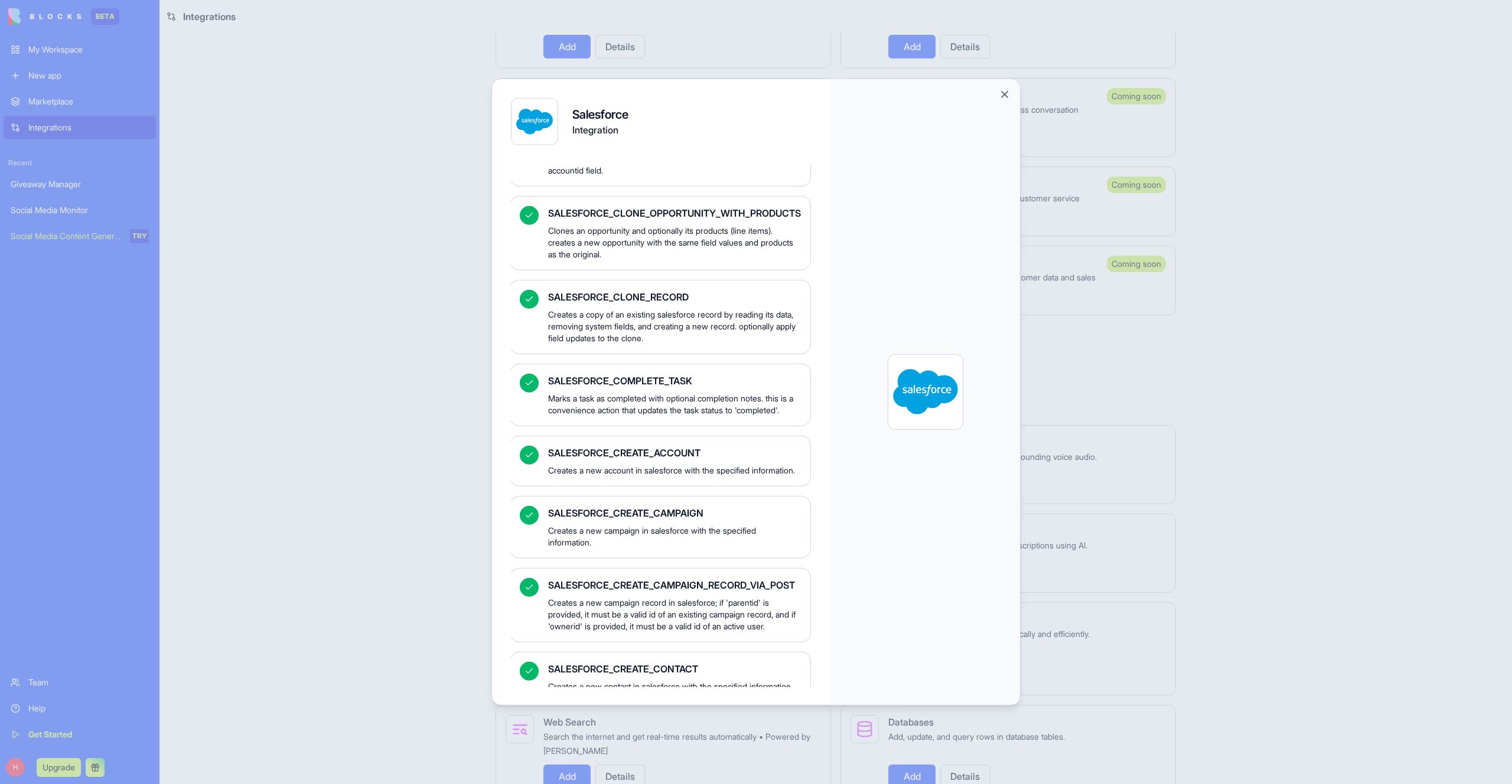
scroll to position [0, 1]
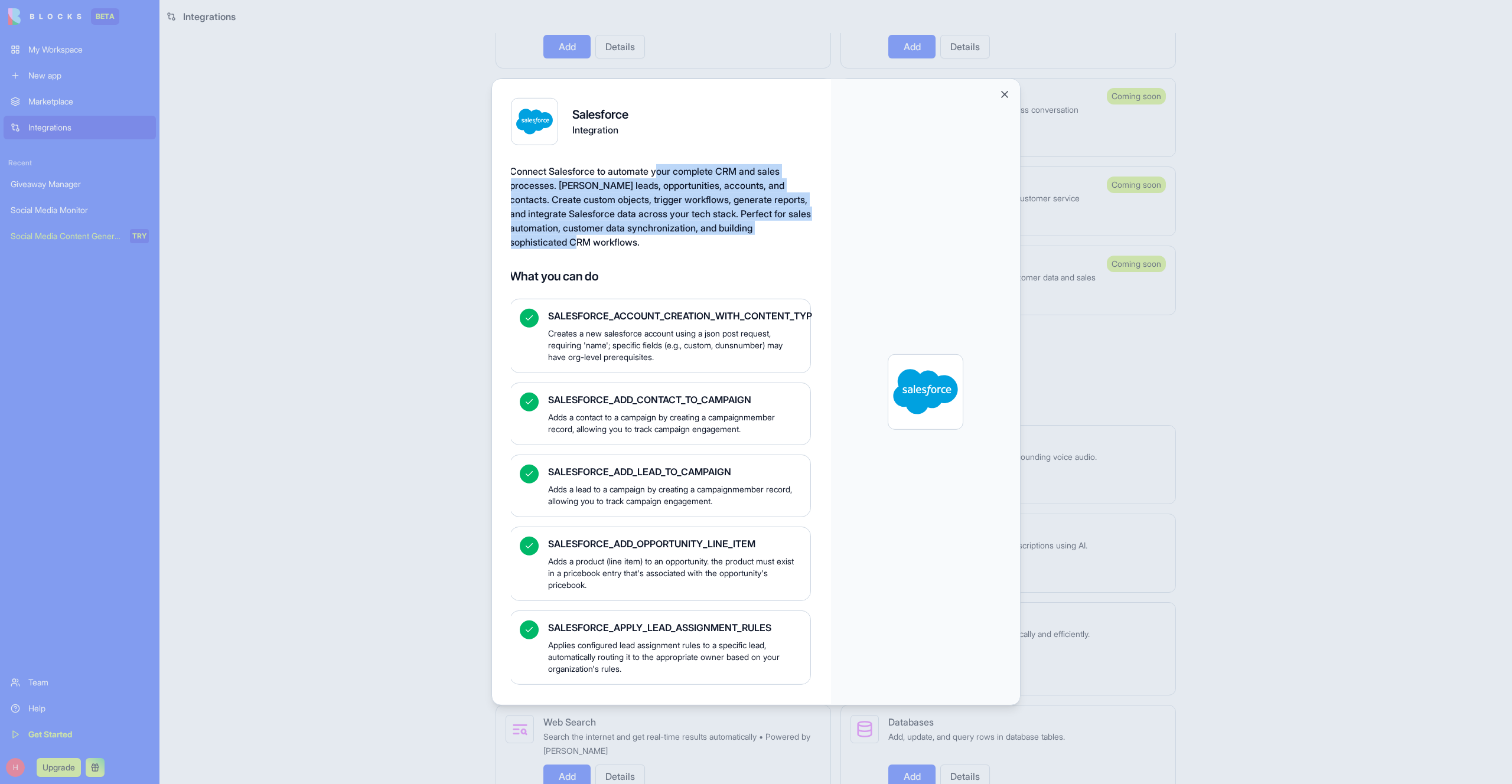
drag, startPoint x: 664, startPoint y: 167, endPoint x: 618, endPoint y: 236, distance: 82.9
click at [618, 236] on span "Connect Salesforce to automate your complete CRM and sales processes. [PERSON_N…" at bounding box center [659, 207] width 301 height 83
click at [631, 238] on span "Connect Salesforce to automate your complete CRM and sales processes. [PERSON_N…" at bounding box center [659, 207] width 301 height 83
drag, startPoint x: 634, startPoint y: 238, endPoint x: 543, endPoint y: 203, distance: 97.5
click at [543, 203] on span "Connect Salesforce to automate your complete CRM and sales processes. [PERSON_N…" at bounding box center [659, 207] width 301 height 83
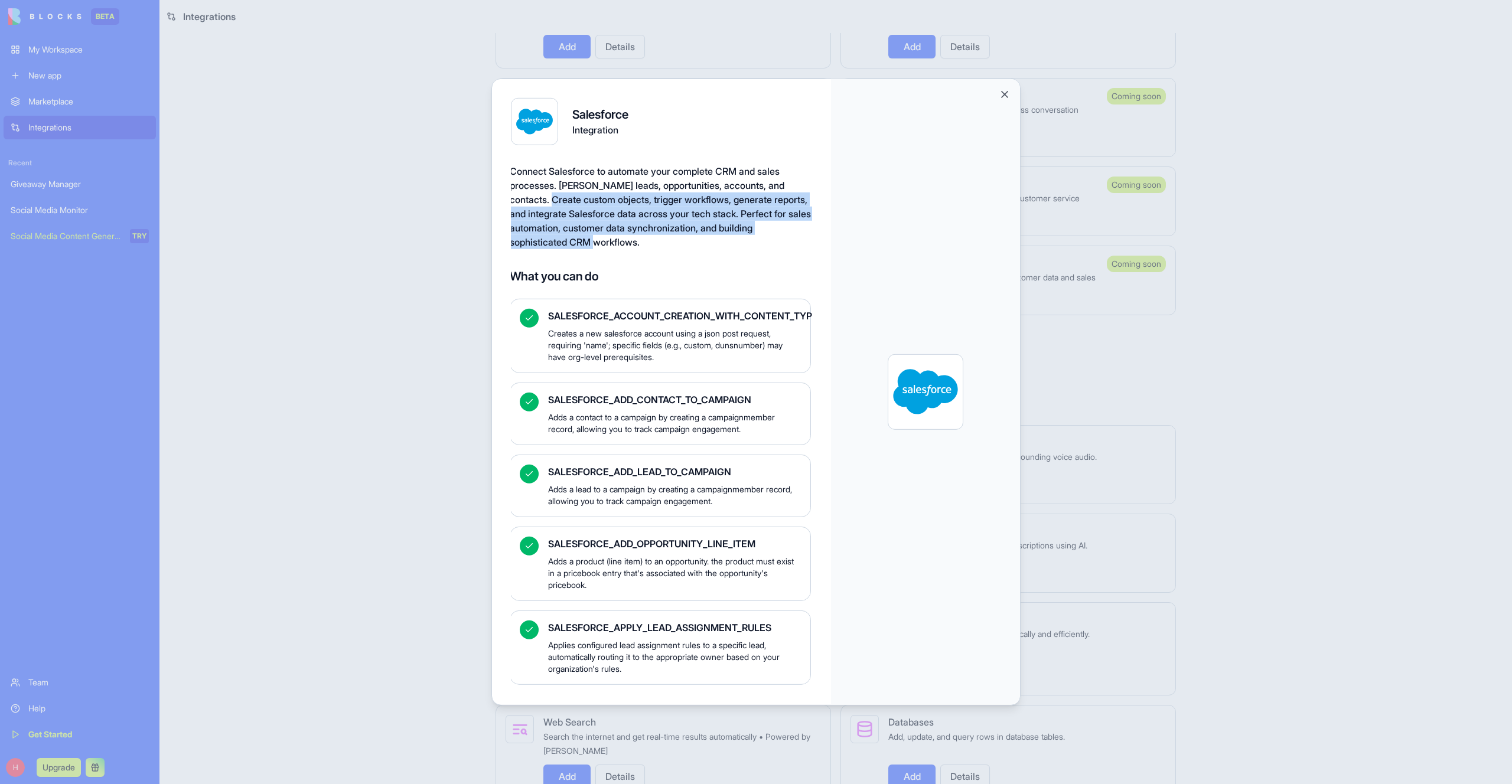
click at [543, 203] on span "Connect Salesforce to automate your complete CRM and sales processes. [PERSON_N…" at bounding box center [659, 207] width 301 height 83
drag, startPoint x: 543, startPoint y: 203, endPoint x: 587, endPoint y: 246, distance: 61.5
click at [587, 246] on span "Connect Salesforce to automate your complete CRM and sales processes. [PERSON_N…" at bounding box center [659, 207] width 301 height 83
drag, startPoint x: 587, startPoint y: 246, endPoint x: 590, endPoint y: 207, distance: 39.1
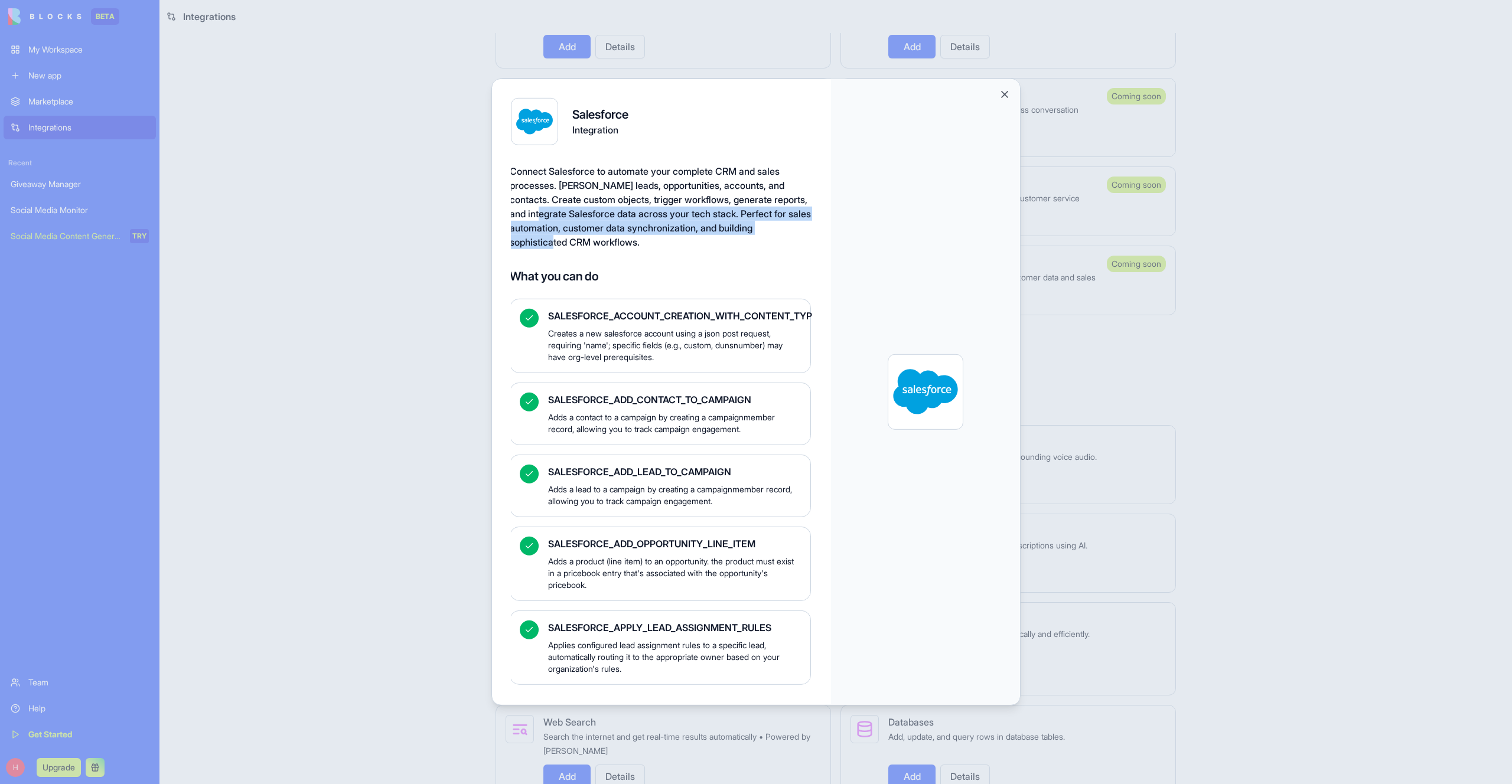
click at [590, 207] on div "Connect Salesforce to automate your complete CRM and sales processes. [PERSON_N…" at bounding box center [659, 207] width 301 height 85
click at [1238, 284] on div at bounding box center [756, 392] width 1512 height 784
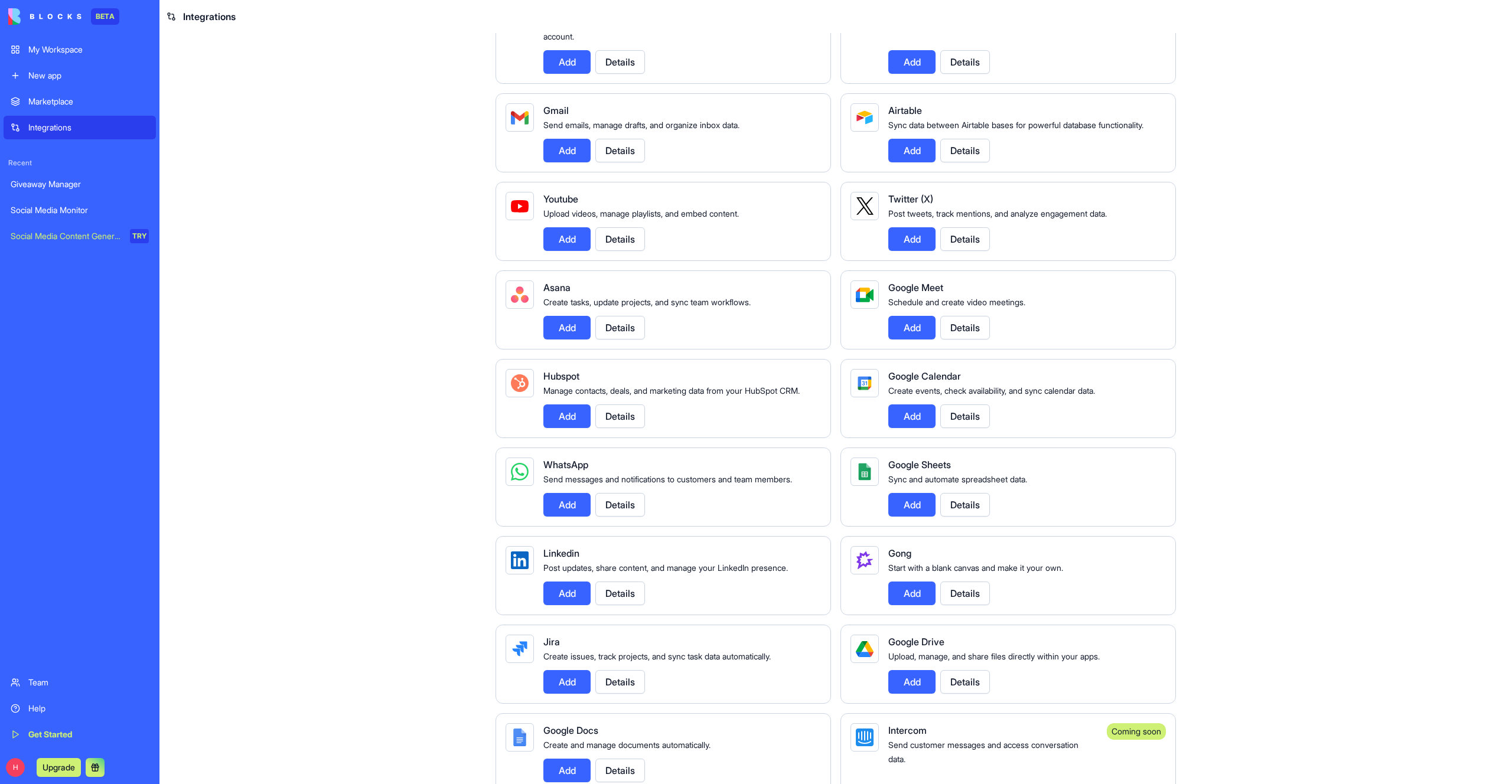
scroll to position [0, 0]
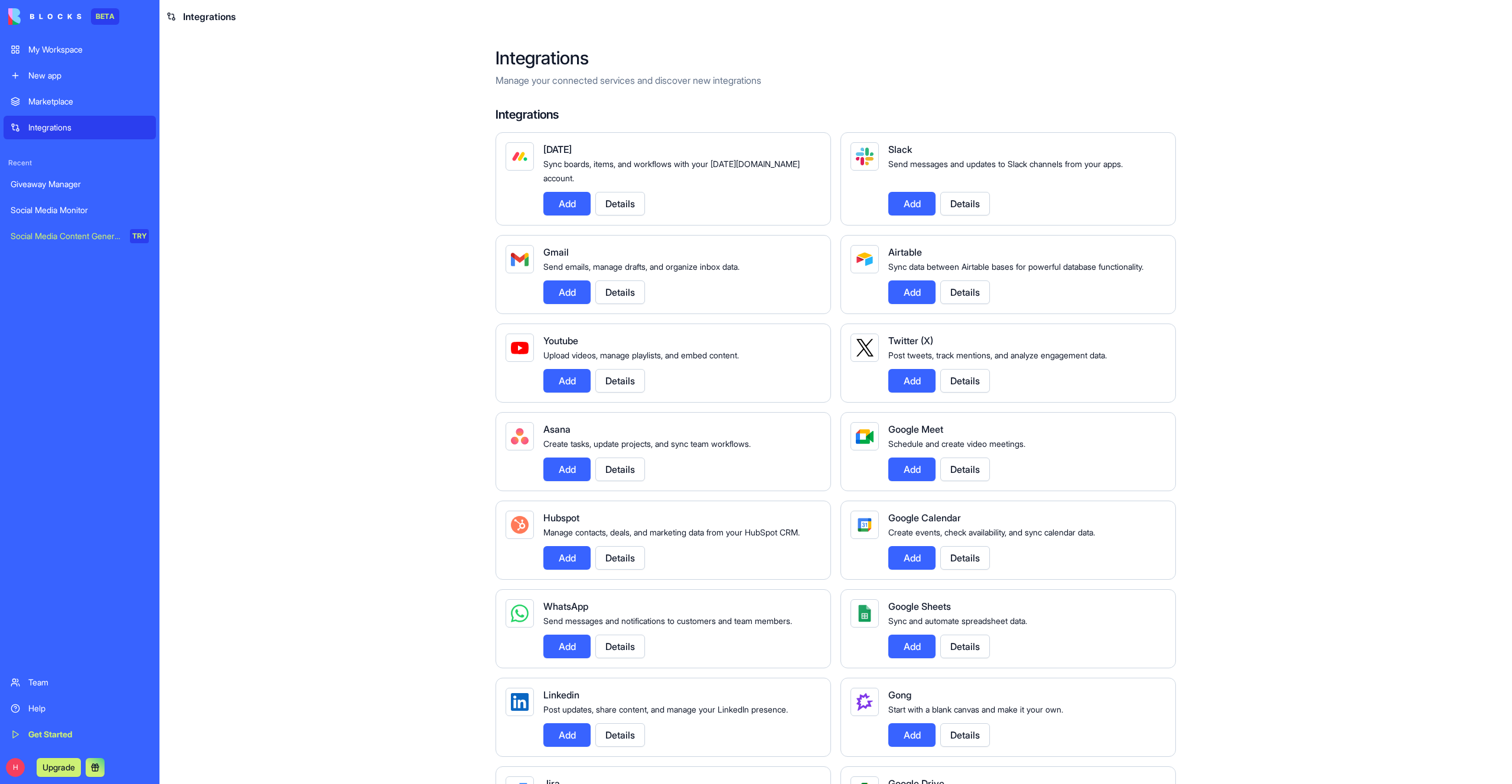
click at [77, 72] on div "New app" at bounding box center [89, 75] width 121 height 12
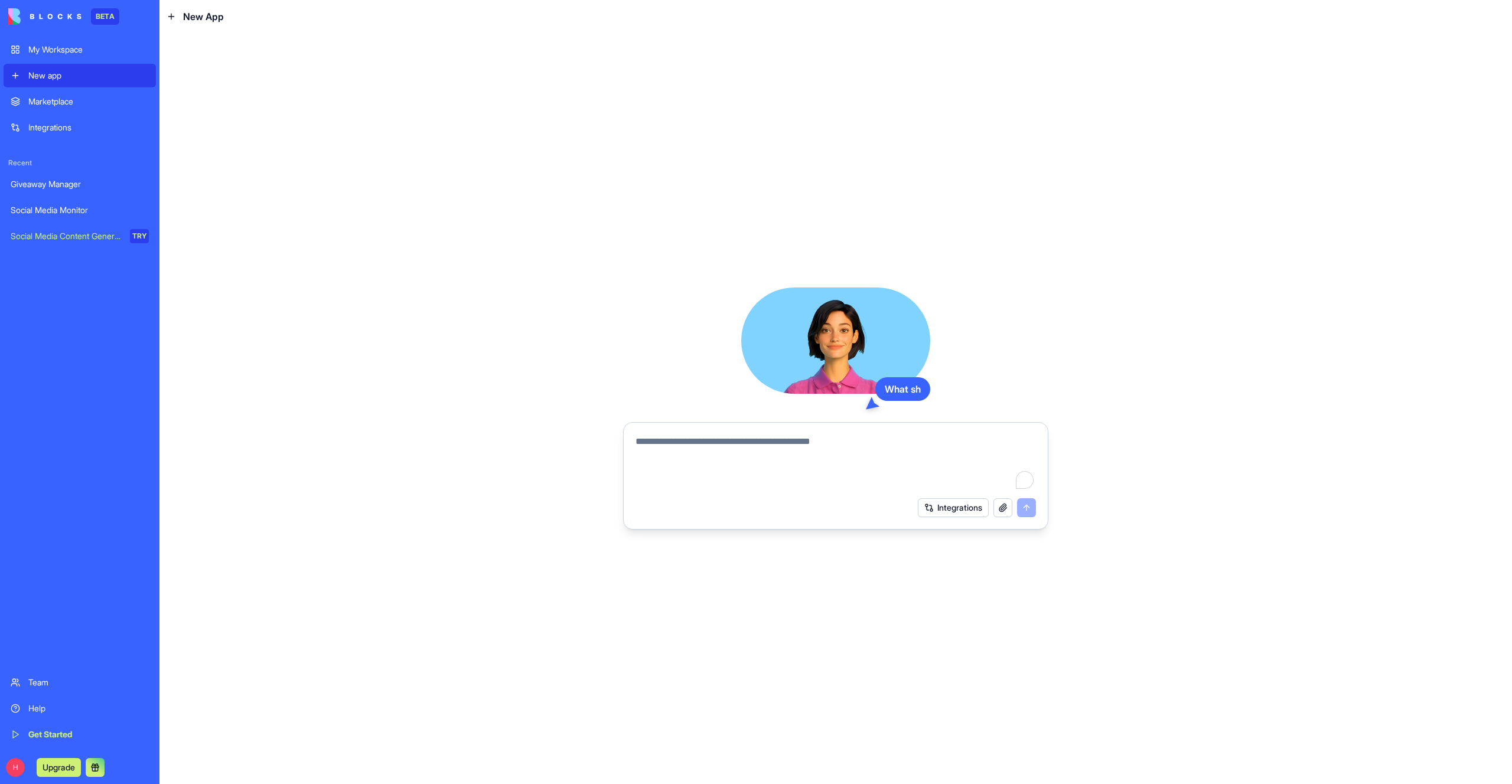
click at [79, 57] on link "My Workspace" at bounding box center [79, 50] width 153 height 24
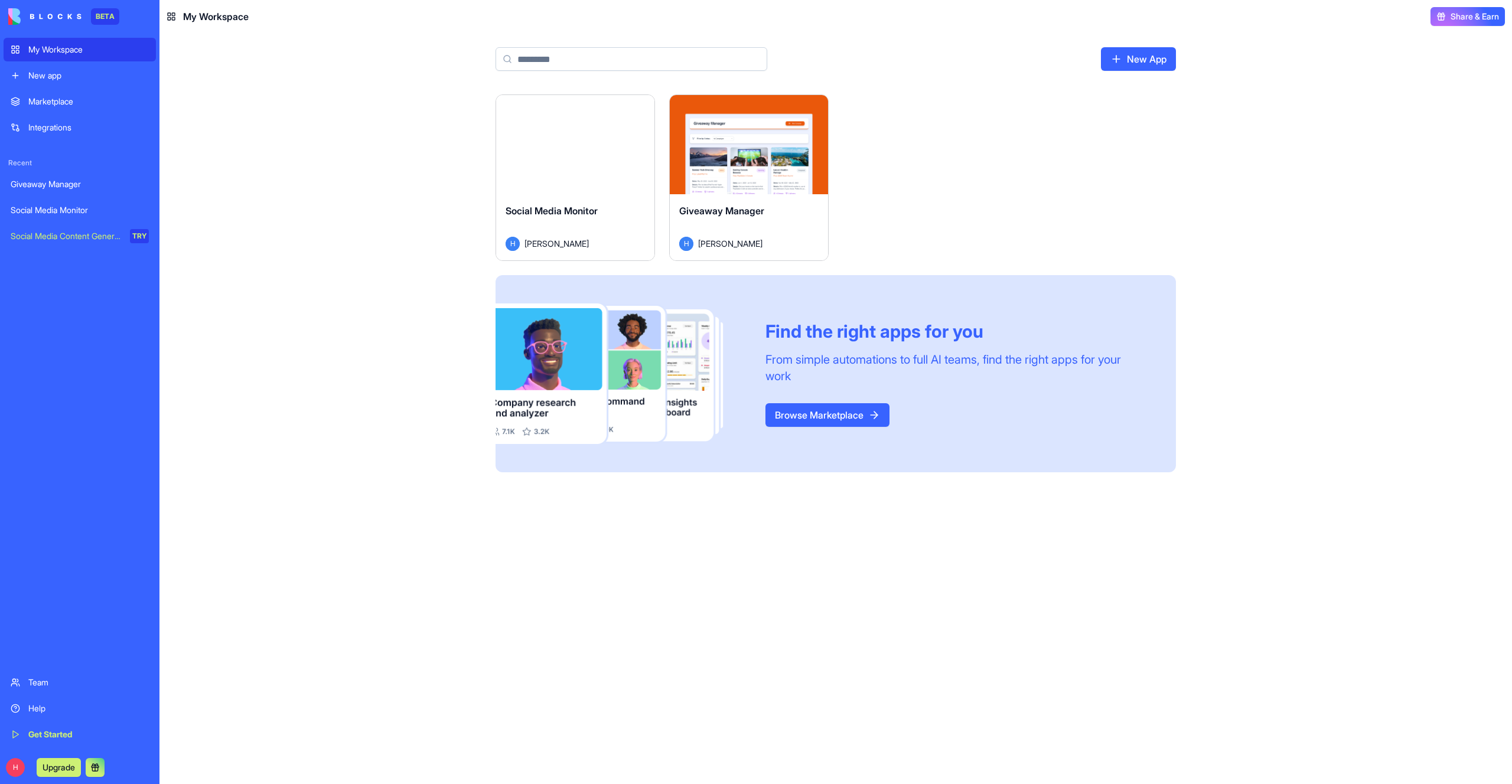
drag, startPoint x: 997, startPoint y: 152, endPoint x: 782, endPoint y: 153, distance: 215.0
click at [995, 152] on div "Launch Social Media Monitor [PERSON_NAME] Launch Giveaway Manager [PERSON_NAME]…" at bounding box center [836, 284] width 680 height 378
click at [829, 416] on link "Browse Marketplace" at bounding box center [827, 415] width 124 height 24
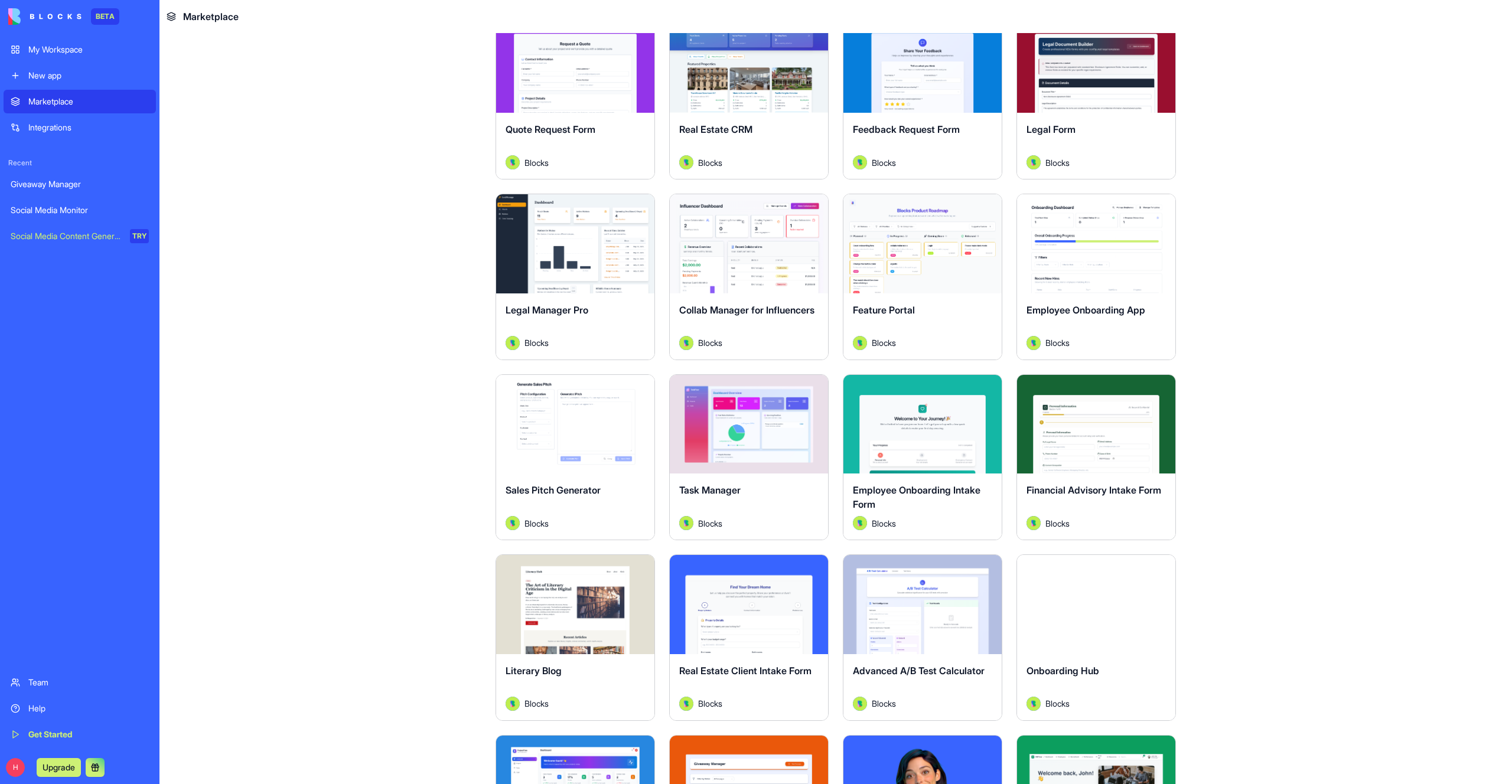
scroll to position [854, 0]
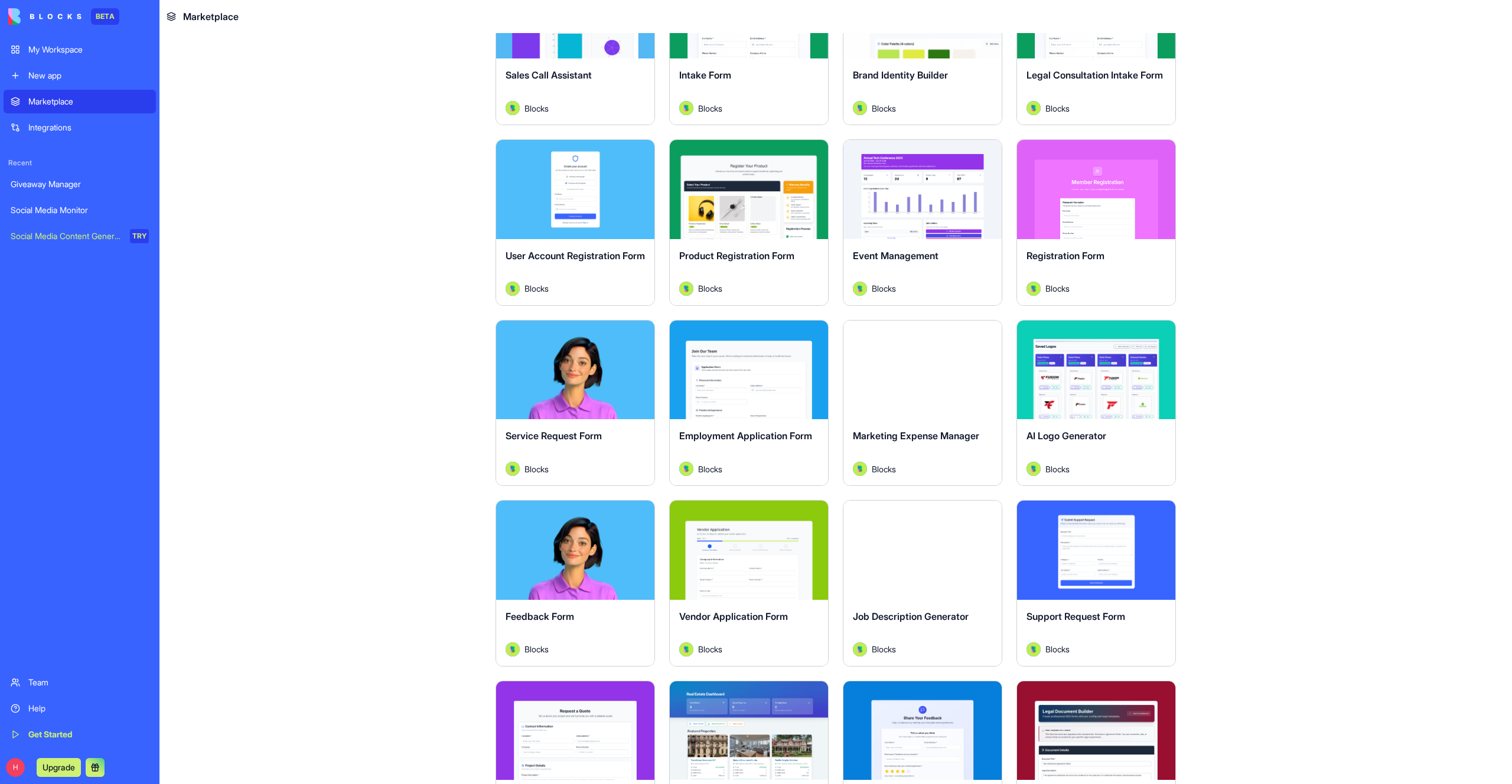
click at [913, 191] on button "Explore" at bounding box center [922, 190] width 88 height 24
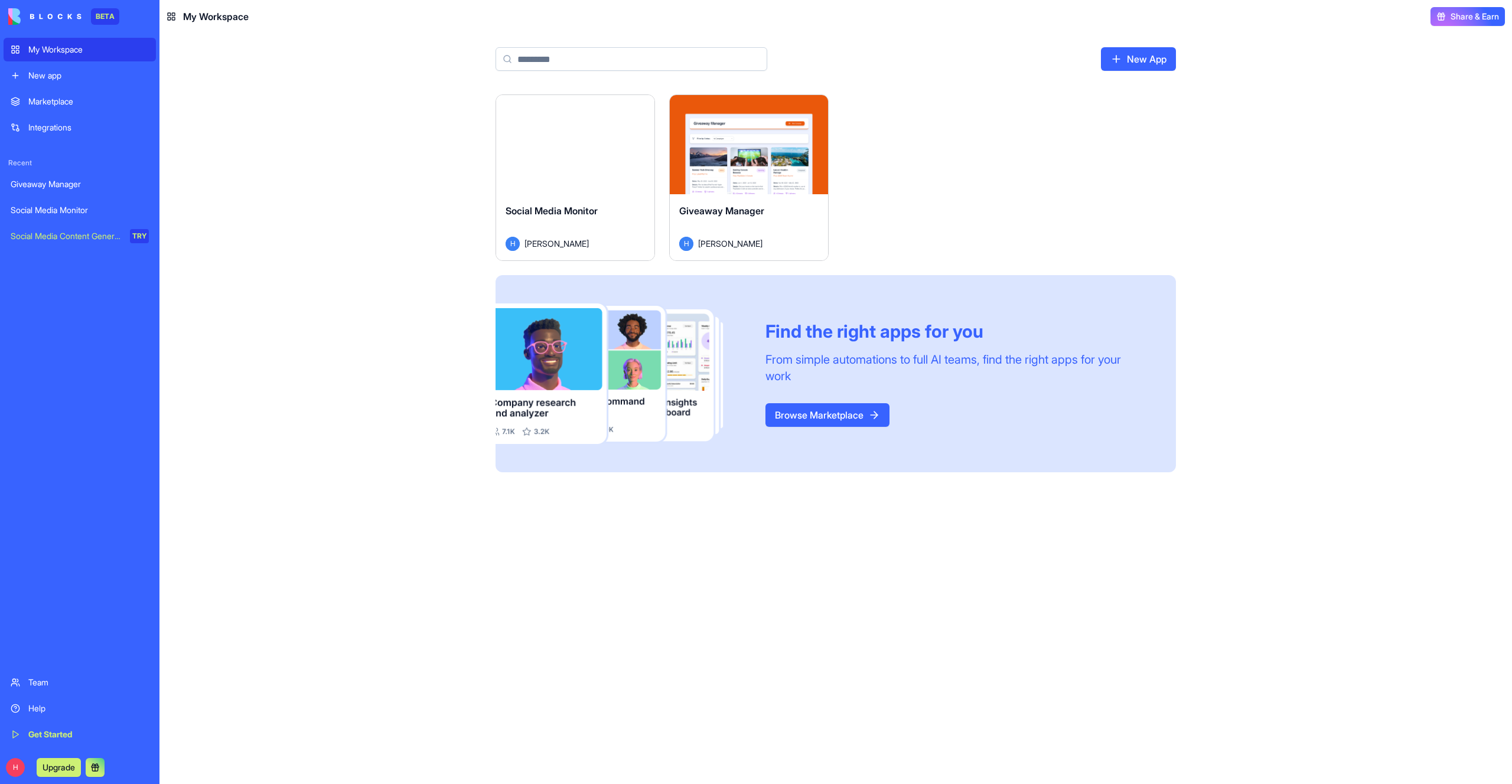
click at [48, 121] on link "Integrations" at bounding box center [79, 128] width 153 height 24
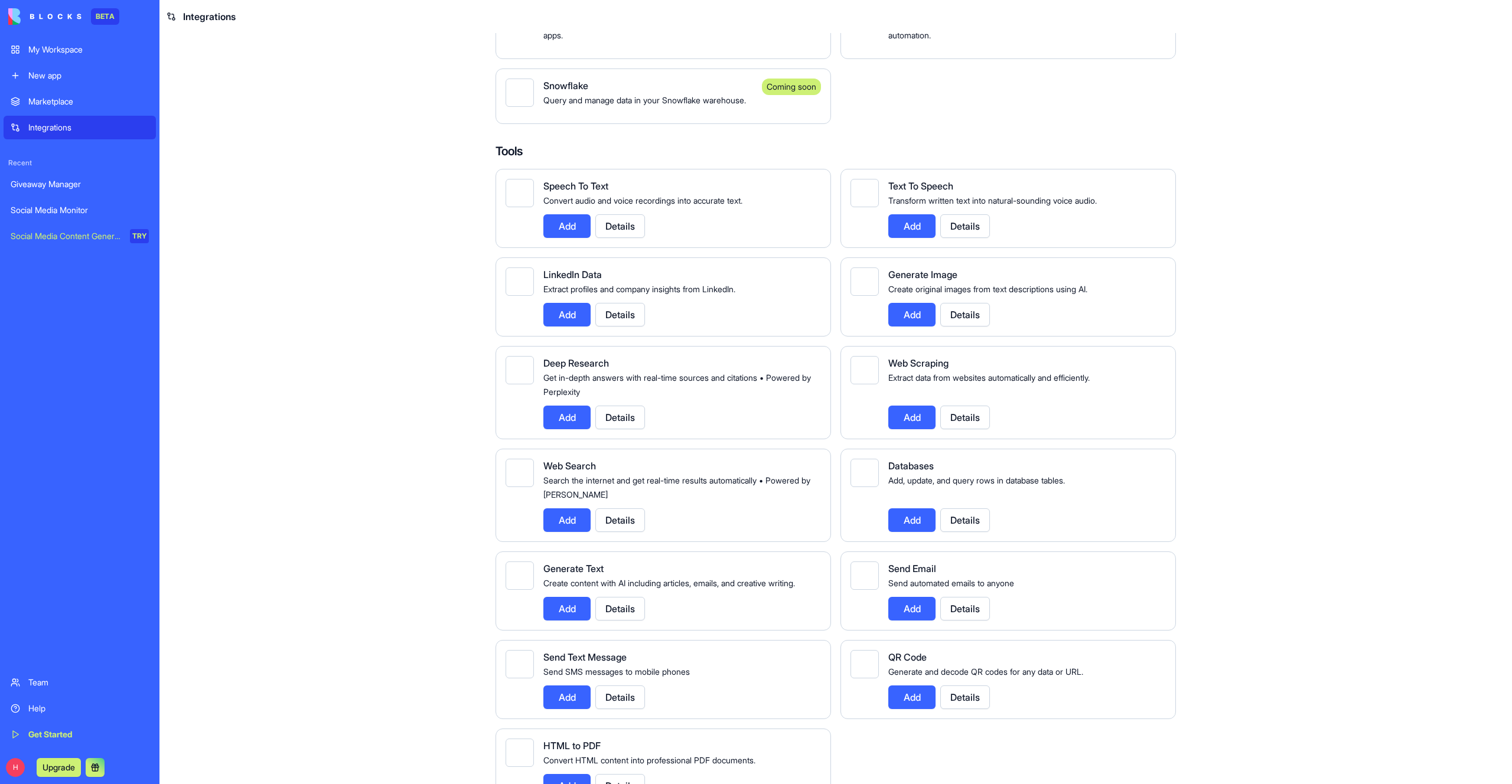
scroll to position [1033, 0]
click at [617, 397] on span "Get in-depth answers with real-time sources and citations • Powered by Perplexi…" at bounding box center [677, 385] width 268 height 24
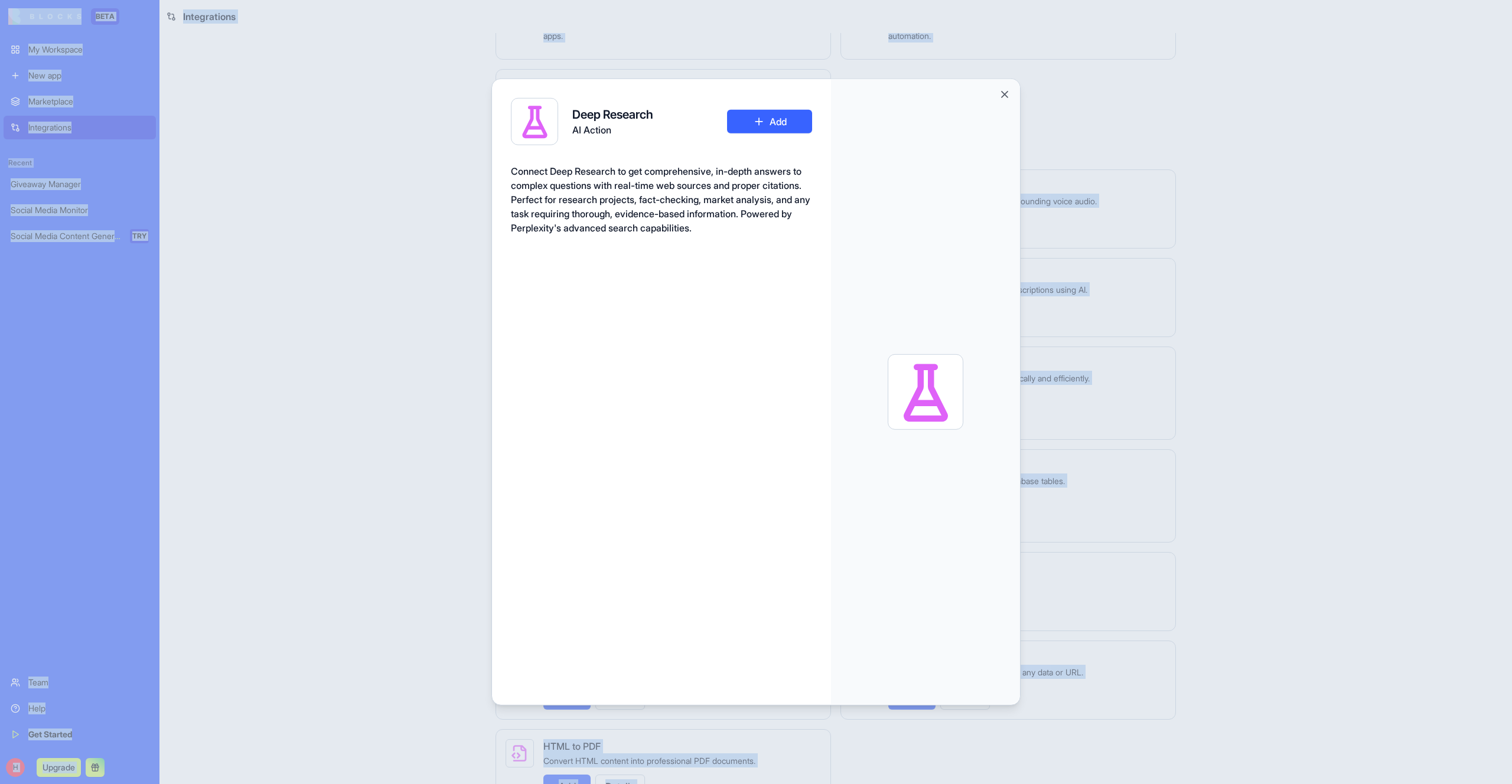
click at [606, 417] on div "Deep Research AI Action Add Connect Deep Research to get comprehensive, in-dept…" at bounding box center [661, 392] width 339 height 627
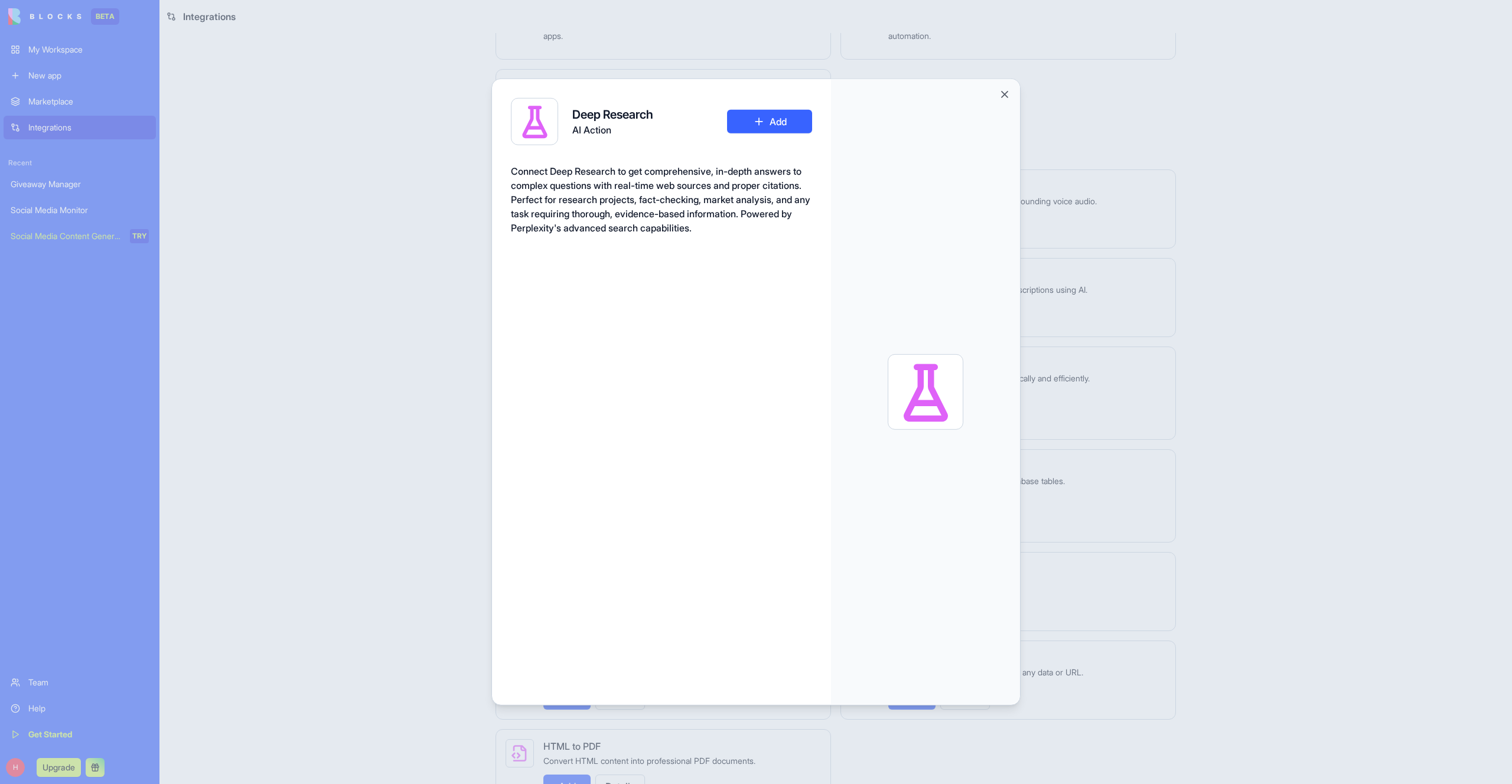
click at [445, 380] on div at bounding box center [756, 392] width 1512 height 784
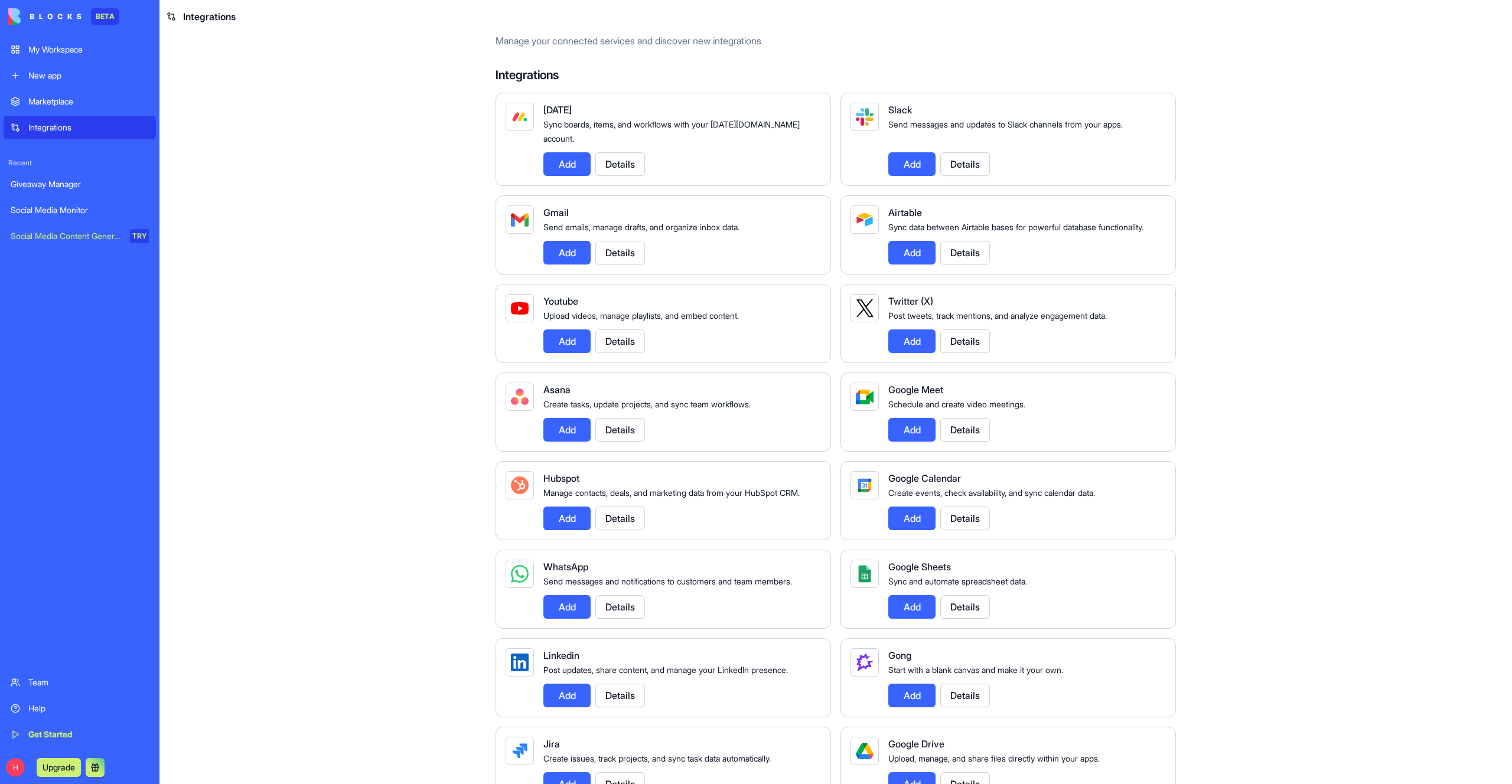
scroll to position [0, 0]
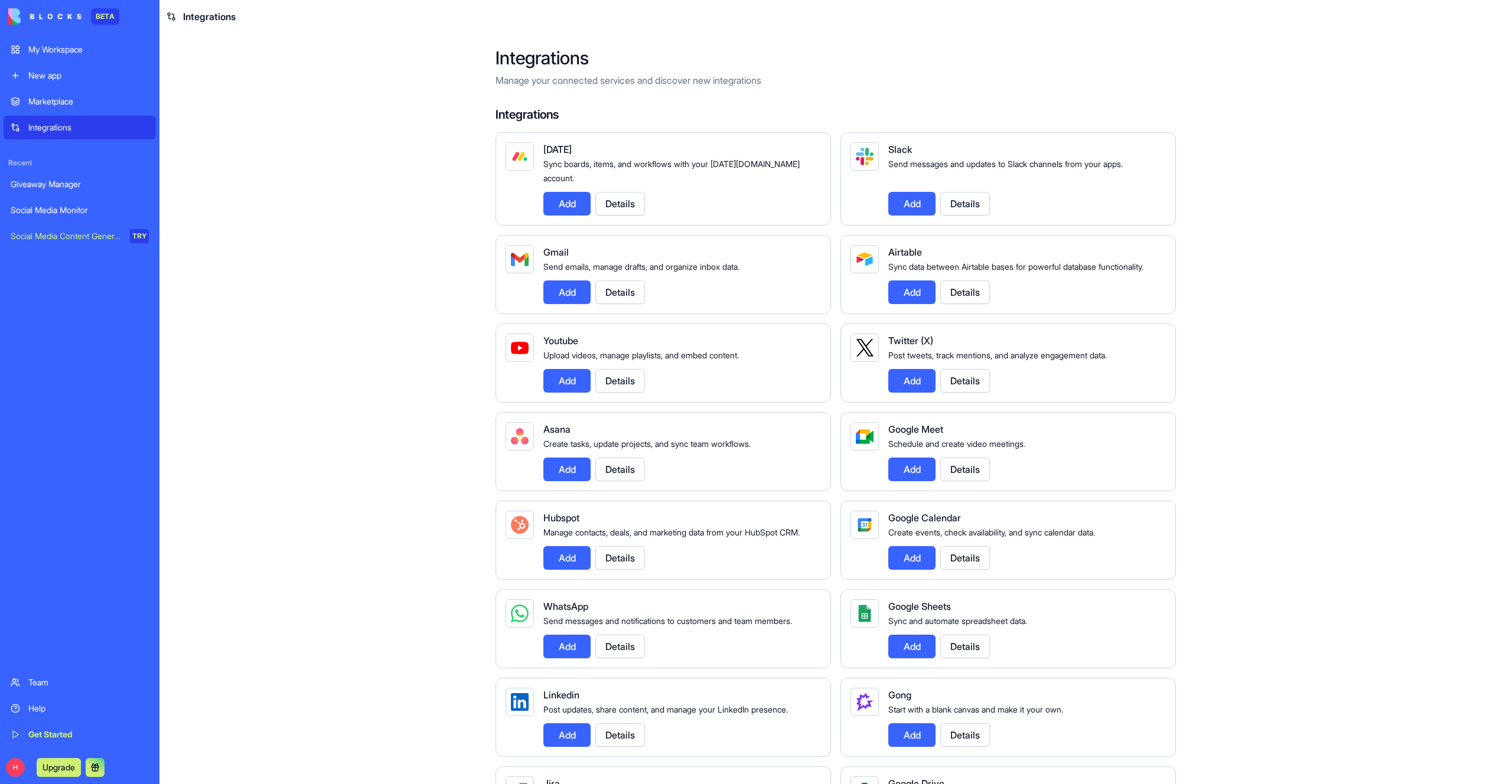
click at [31, 181] on div "Giveaway Manager" at bounding box center [79, 183] width 138 height 12
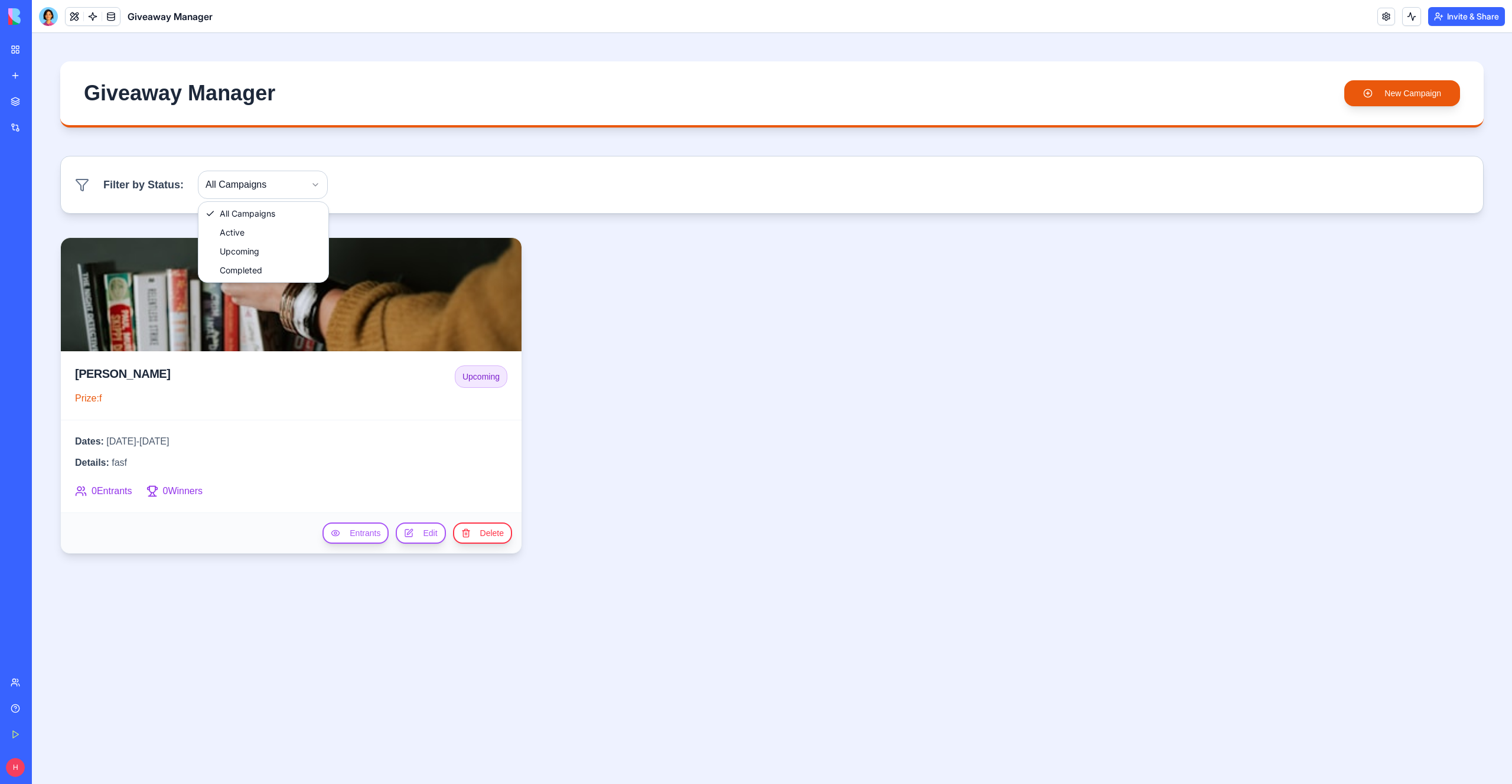
click at [234, 196] on html "Giveaway Manager New Campaign Filter by Status: All Campaigns Hugo Upcoming Pri…" at bounding box center [771, 408] width 1480 height 751
